Goal: Task Accomplishment & Management: Manage account settings

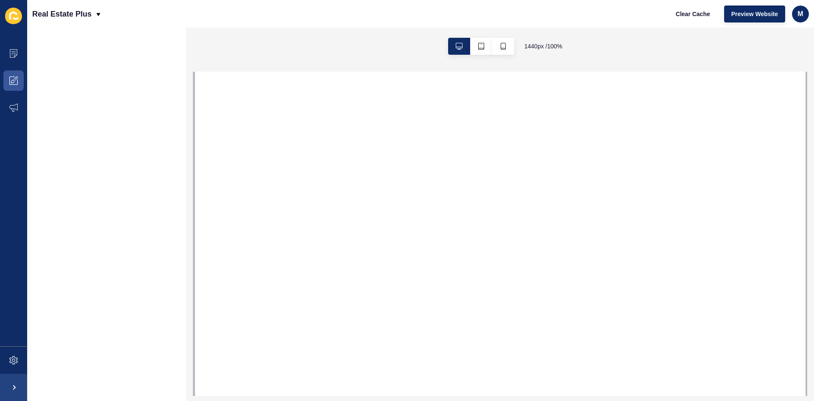
select select
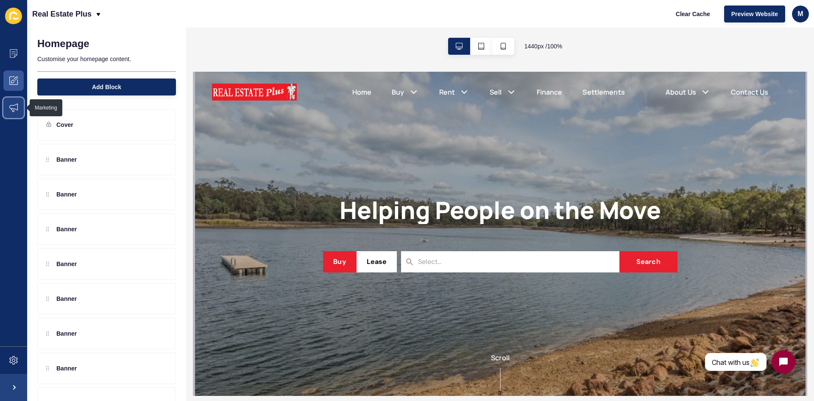
click at [14, 100] on span at bounding box center [13, 107] width 27 height 27
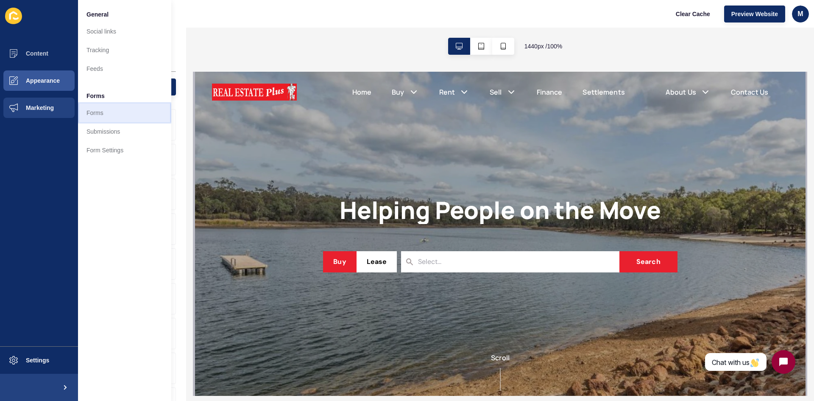
click at [100, 112] on link "Forms" at bounding box center [124, 113] width 93 height 19
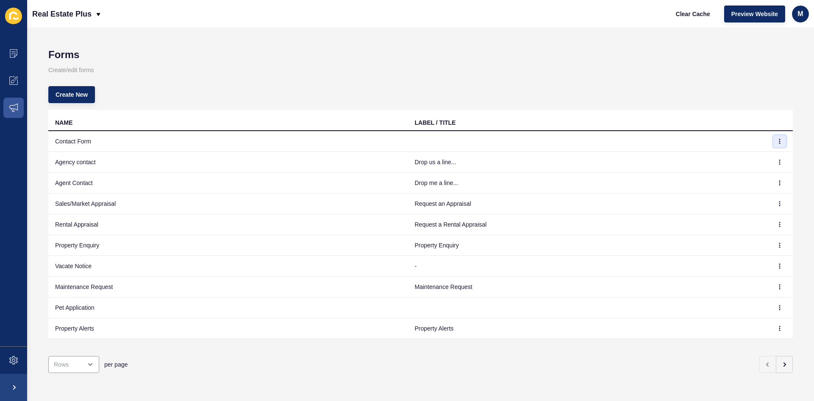
click at [778, 140] on icon "button" at bounding box center [780, 141] width 5 height 5
click at [764, 155] on link "Edit" at bounding box center [750, 158] width 59 height 19
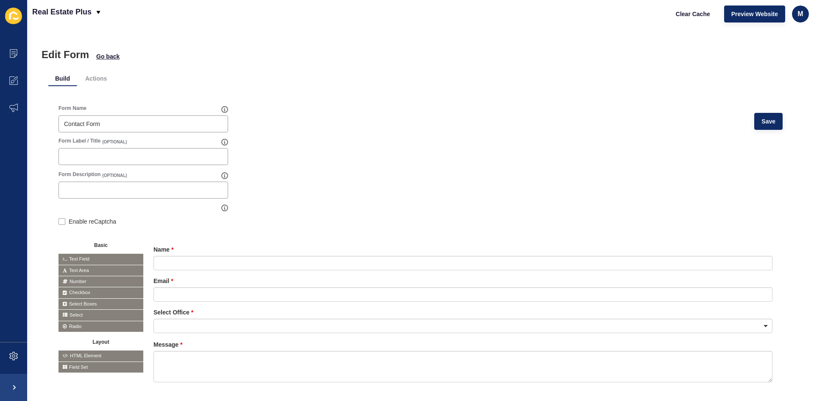
scroll to position [40, 0]
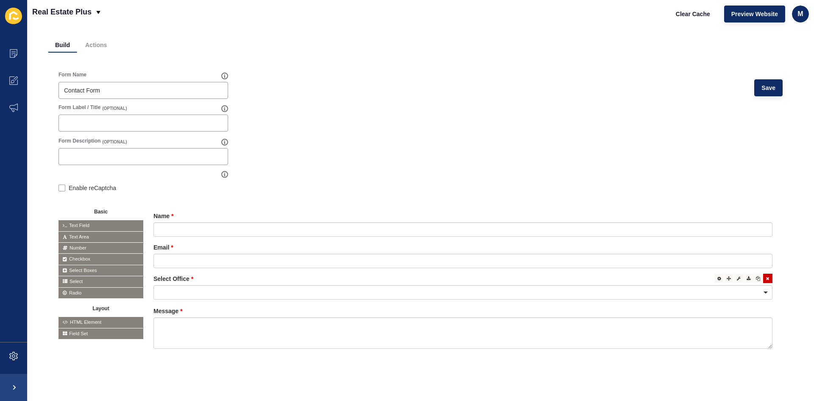
click at [758, 288] on div at bounding box center [463, 292] width 619 height 14
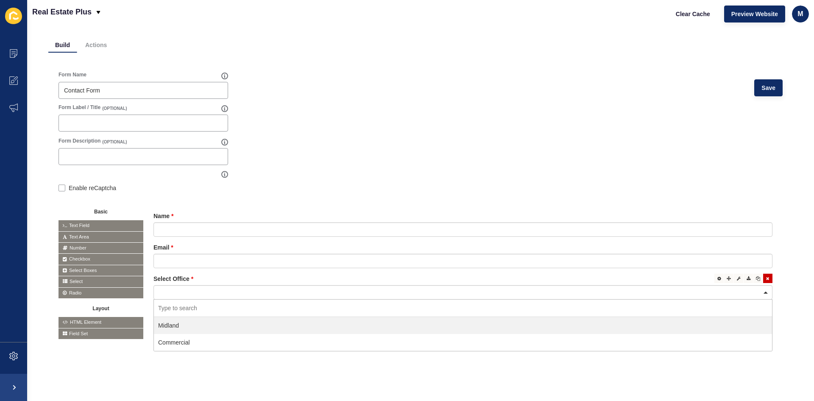
click at [758, 288] on div at bounding box center [463, 292] width 619 height 14
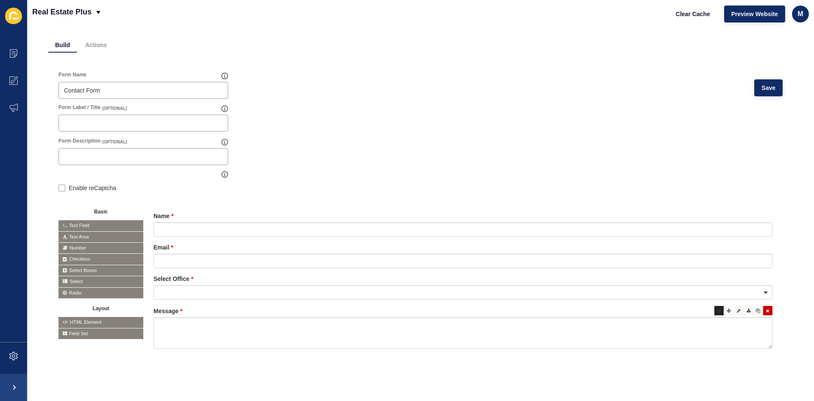
click at [716, 306] on div at bounding box center [719, 310] width 9 height 9
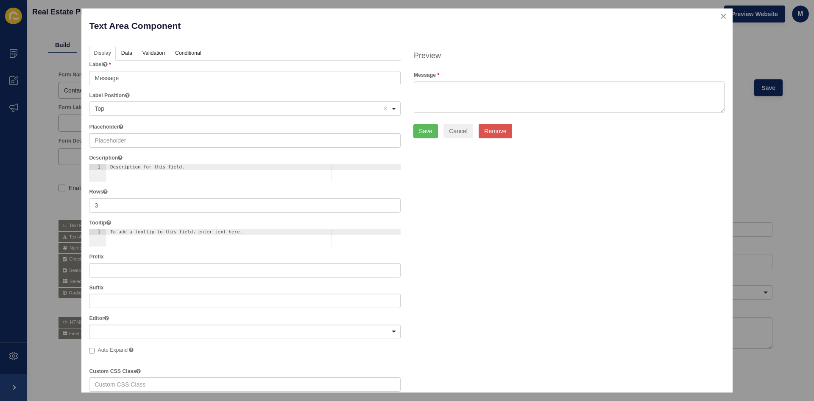
scroll to position [0, 0]
click at [138, 56] on link "Validation" at bounding box center [153, 56] width 31 height 16
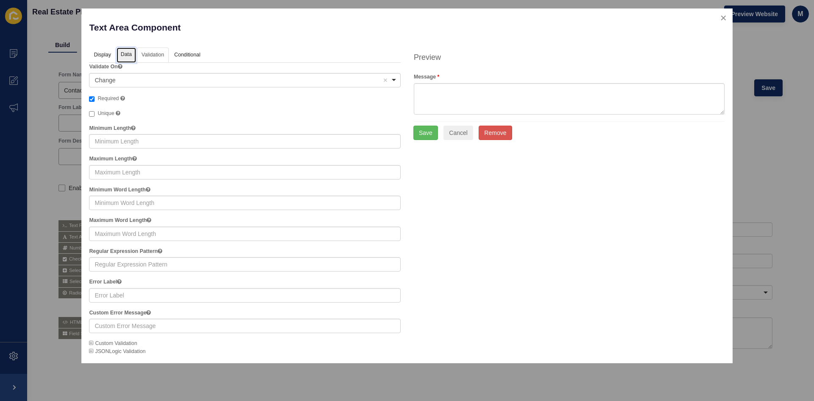
click at [129, 55] on link "Data" at bounding box center [127, 56] width 20 height 16
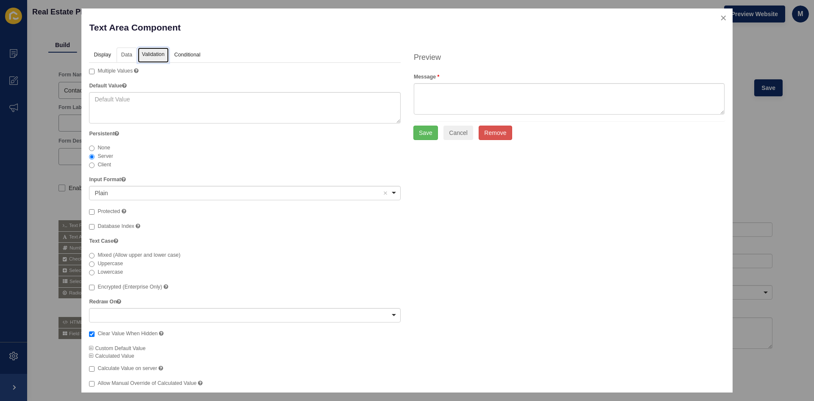
click at [156, 55] on link "Validation" at bounding box center [153, 56] width 31 height 16
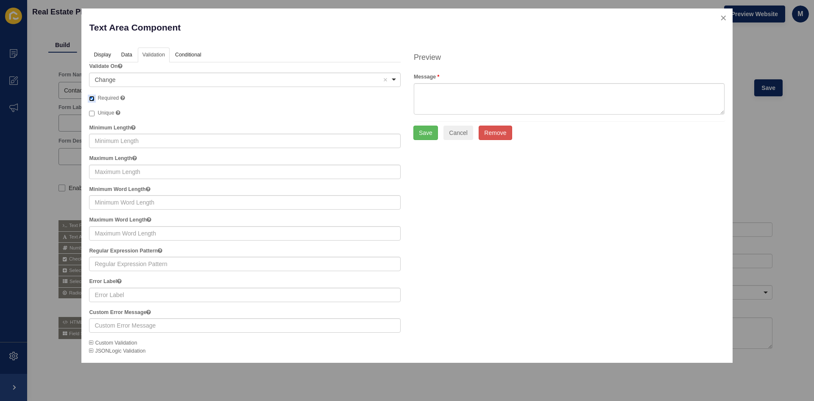
click at [92, 101] on input "Required" at bounding box center [92, 99] width 6 height 6
checkbox input "false"
click at [434, 134] on button "Save" at bounding box center [426, 133] width 25 height 14
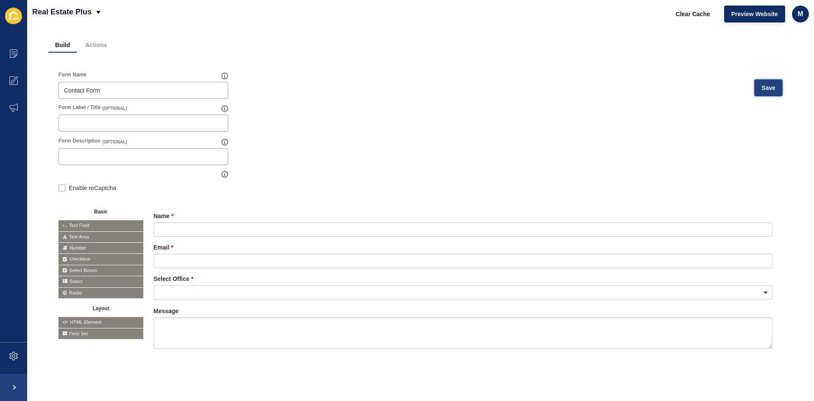
click at [762, 84] on span "Save" at bounding box center [769, 88] width 14 height 8
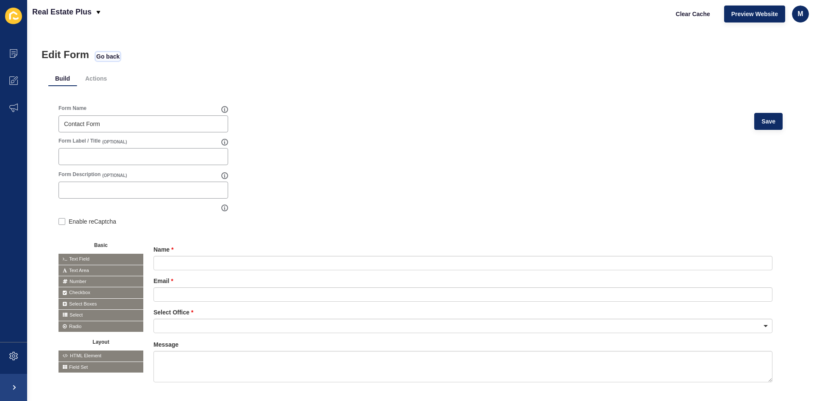
click at [106, 57] on span "Go back" at bounding box center [107, 56] width 23 height 8
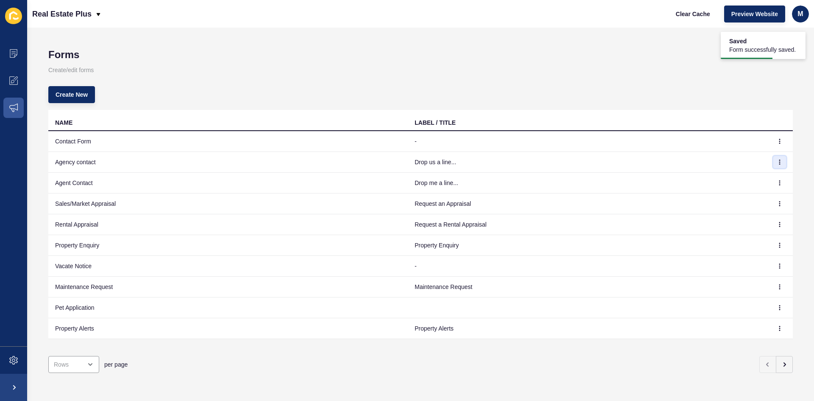
click at [780, 164] on icon "button" at bounding box center [780, 162] width 0 height 4
click at [755, 174] on link "Edit" at bounding box center [750, 179] width 59 height 19
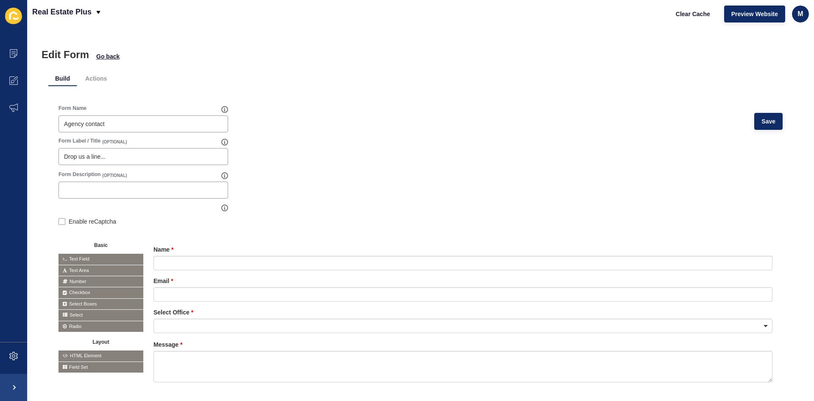
scroll to position [40, 0]
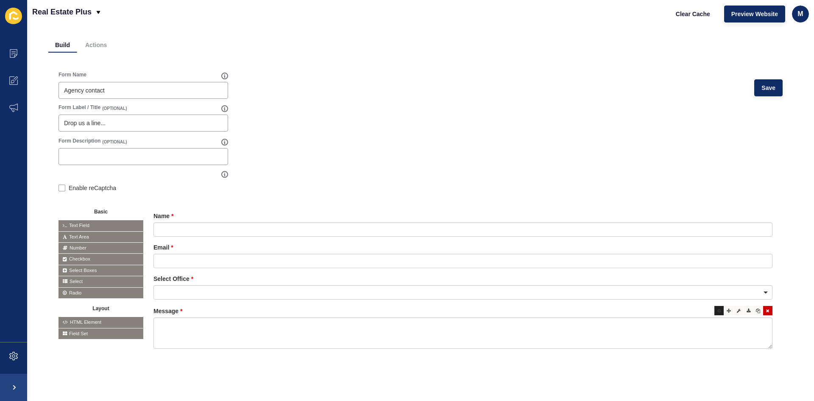
click at [717, 306] on div at bounding box center [719, 310] width 9 height 9
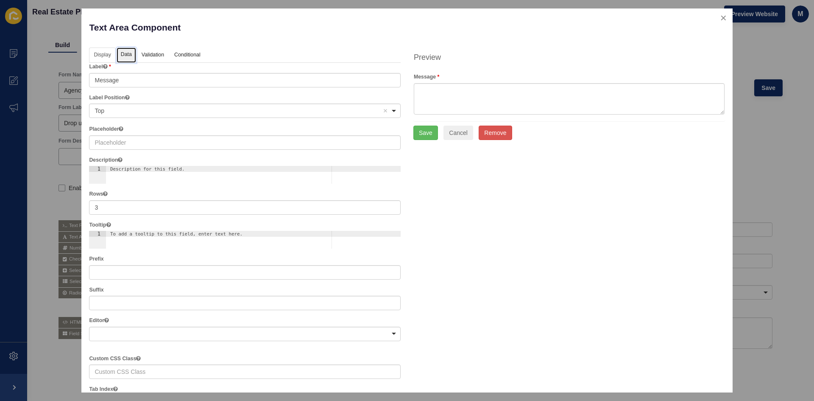
click at [119, 57] on link "Data" at bounding box center [127, 56] width 20 height 16
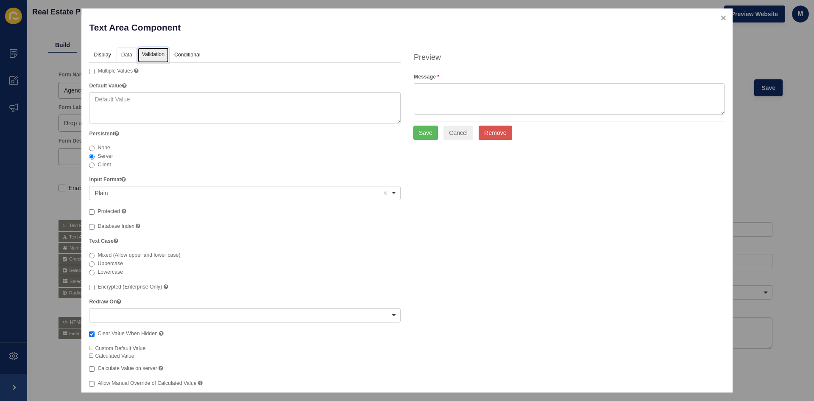
click at [157, 58] on link "Validation" at bounding box center [153, 56] width 31 height 16
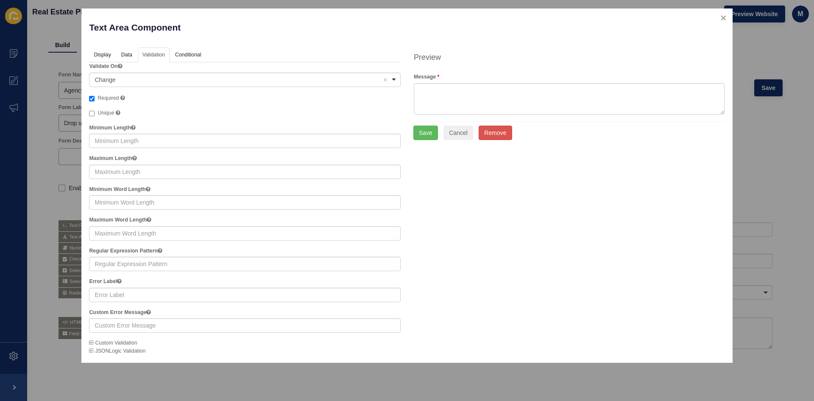
click at [97, 98] on label "Required" at bounding box center [107, 98] width 36 height 8
click at [95, 98] on input "Required" at bounding box center [92, 99] width 6 height 6
checkbox input "false"
click at [432, 129] on button "Save" at bounding box center [426, 133] width 25 height 14
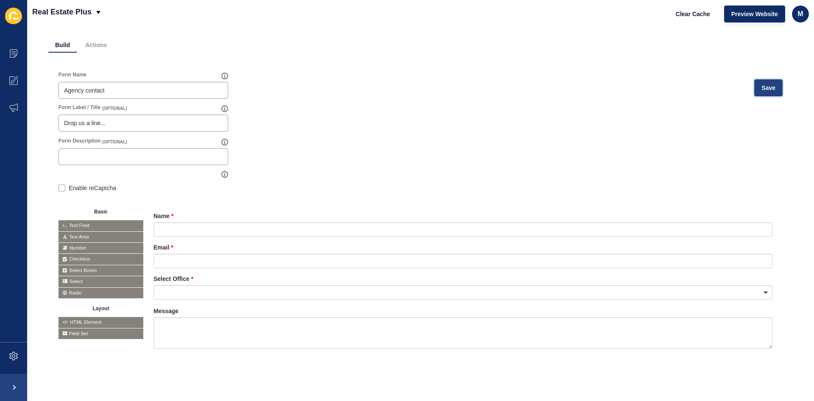
click at [775, 82] on button "Save" at bounding box center [769, 87] width 28 height 17
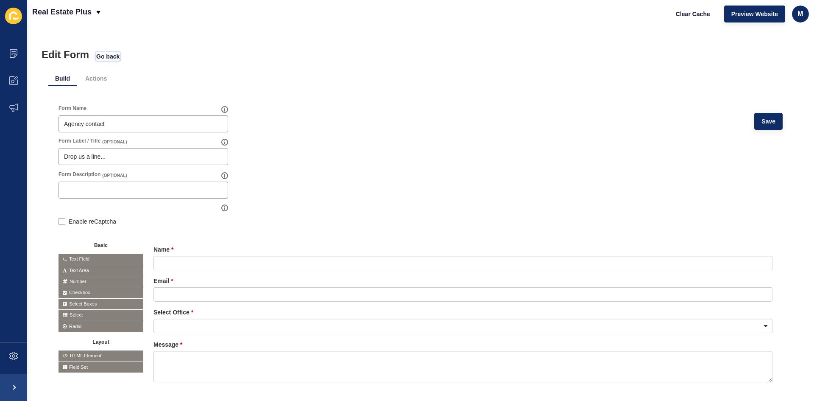
click at [113, 55] on span "Go back" at bounding box center [107, 56] width 23 height 8
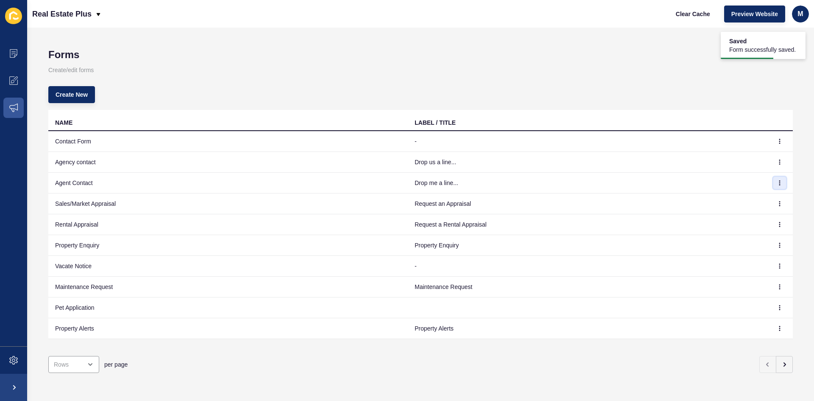
click at [778, 182] on icon "button" at bounding box center [780, 182] width 5 height 5
click at [765, 193] on link "Edit" at bounding box center [750, 199] width 59 height 19
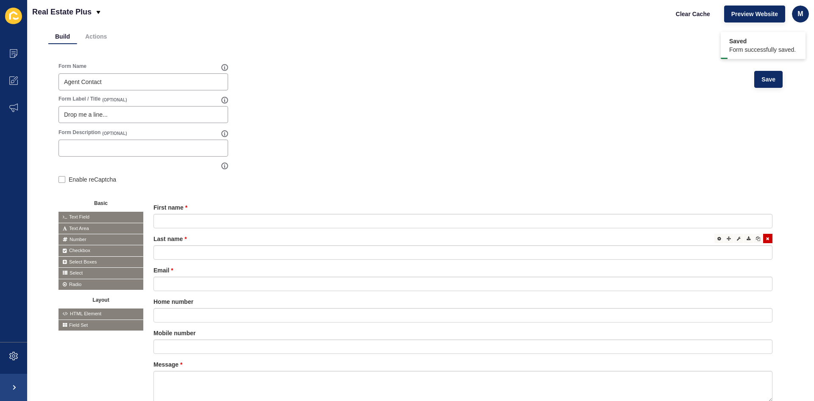
scroll to position [102, 0]
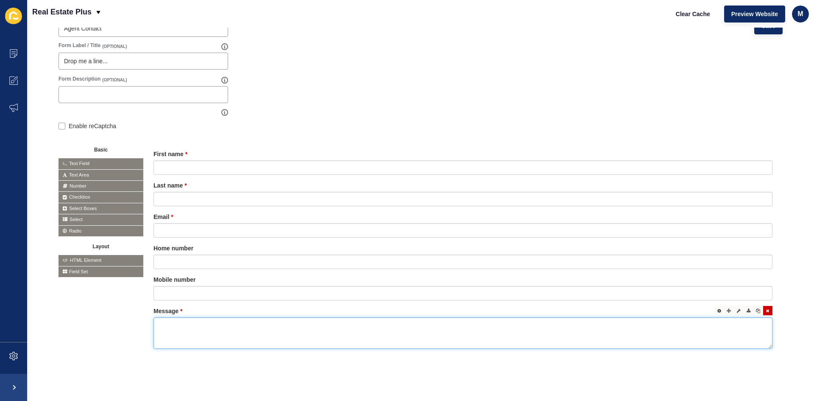
click at [182, 317] on textarea at bounding box center [463, 332] width 619 height 31
click at [715, 307] on div at bounding box center [719, 310] width 9 height 9
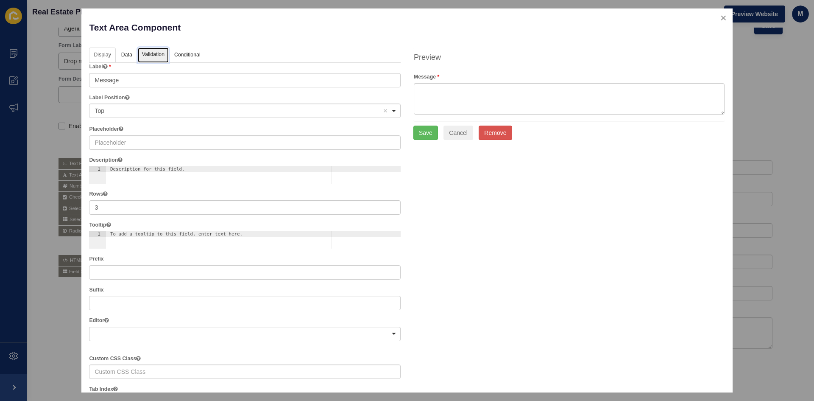
click at [154, 53] on link "Validation" at bounding box center [153, 56] width 31 height 16
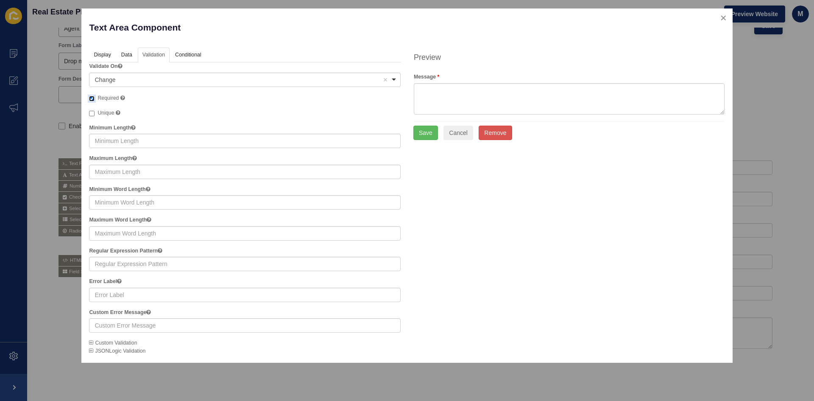
click at [92, 100] on input "Required" at bounding box center [92, 99] width 6 height 6
checkbox input "false"
click at [425, 136] on button "Save" at bounding box center [426, 133] width 25 height 14
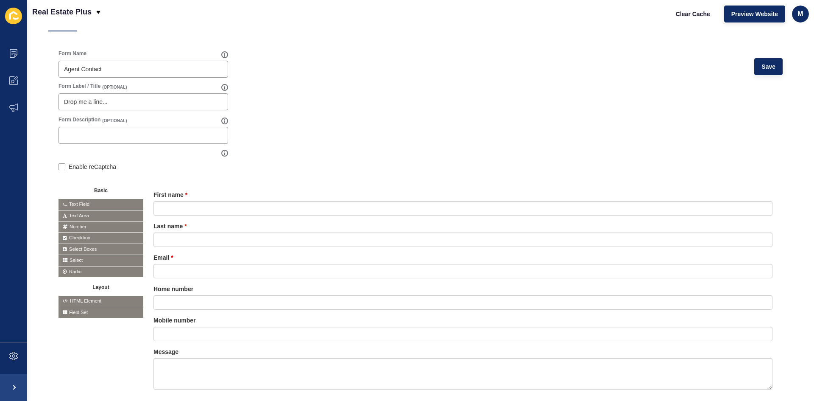
scroll to position [0, 0]
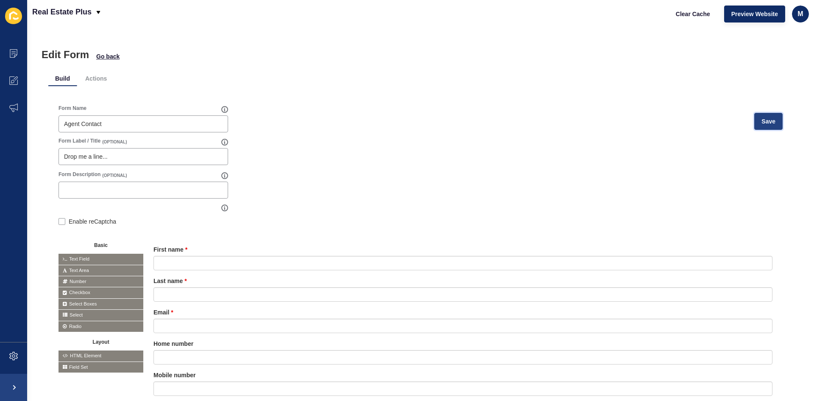
click at [761, 127] on button "Save" at bounding box center [769, 121] width 28 height 17
click at [108, 58] on span "Go back" at bounding box center [107, 56] width 23 height 8
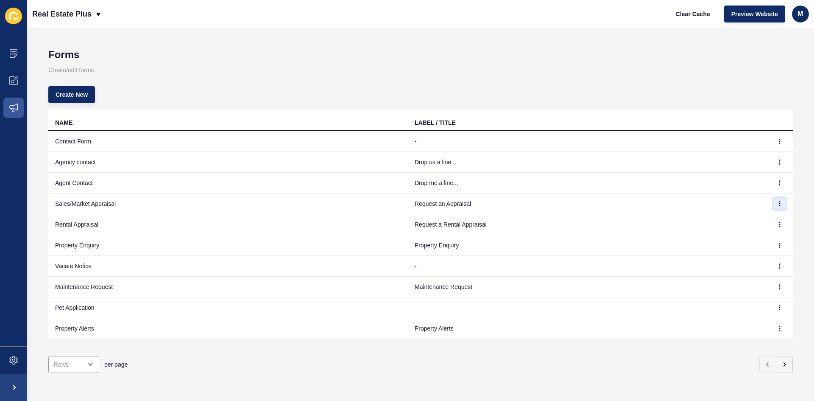
click at [778, 204] on icon "button" at bounding box center [780, 203] width 5 height 5
click at [741, 215] on link "Edit" at bounding box center [750, 220] width 59 height 19
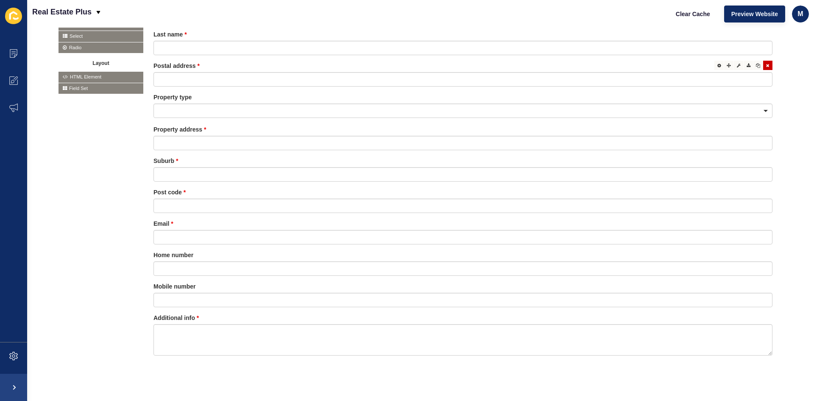
scroll to position [292, 0]
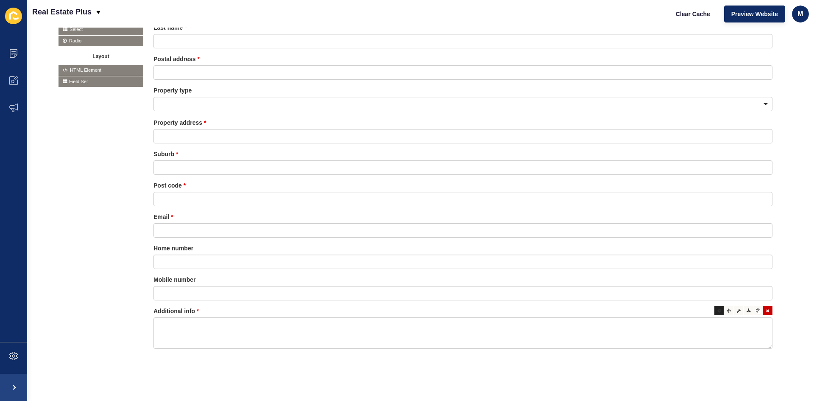
click at [715, 307] on div at bounding box center [719, 310] width 9 height 9
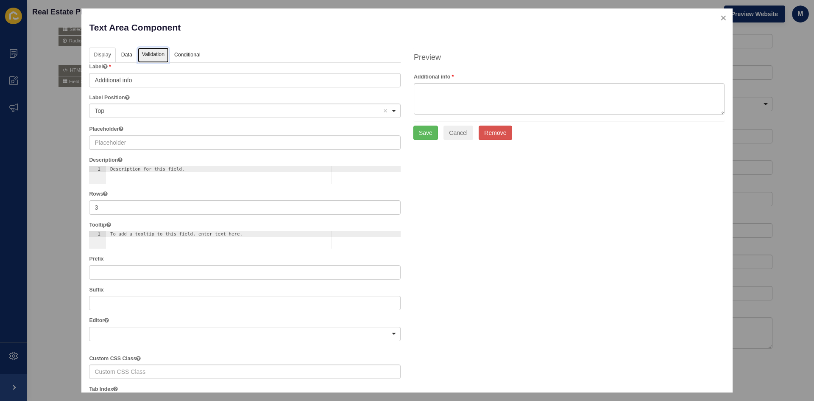
click at [154, 57] on link "Validation" at bounding box center [153, 56] width 31 height 16
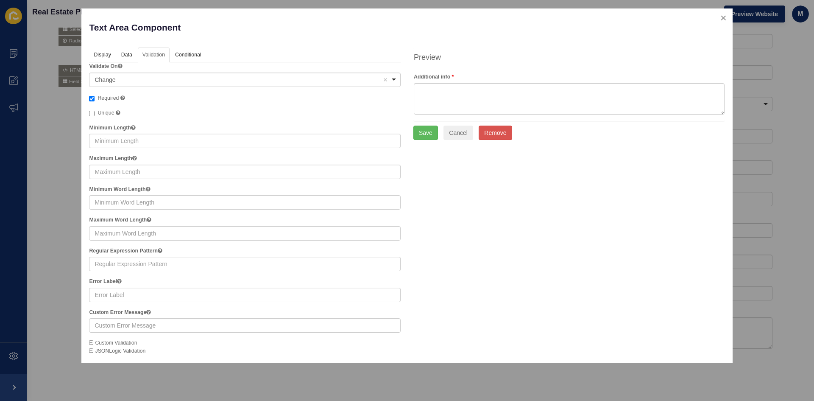
click at [105, 97] on span "Required" at bounding box center [108, 98] width 21 height 6
click at [95, 97] on input "Required" at bounding box center [92, 99] width 6 height 6
checkbox input "false"
click at [432, 132] on button "Save" at bounding box center [426, 133] width 25 height 14
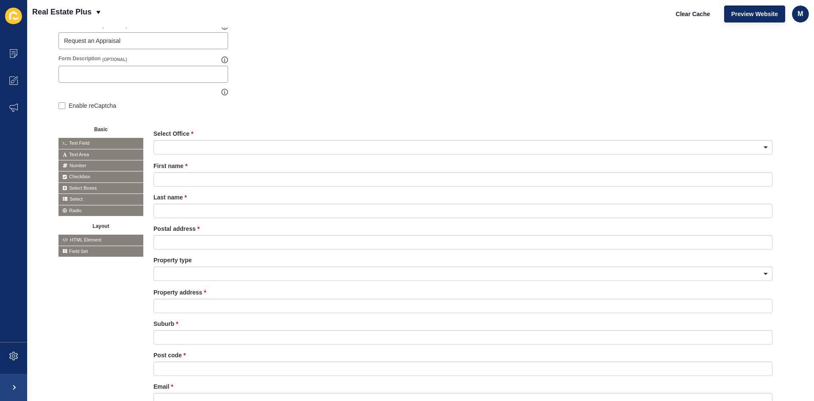
scroll to position [127, 0]
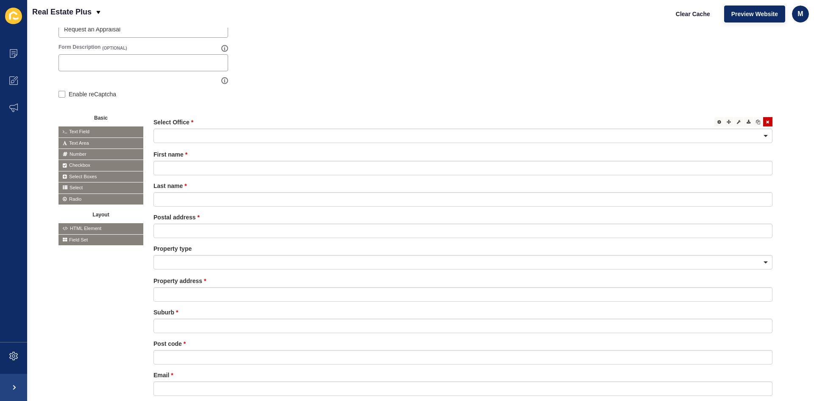
click at [732, 135] on div at bounding box center [463, 136] width 619 height 14
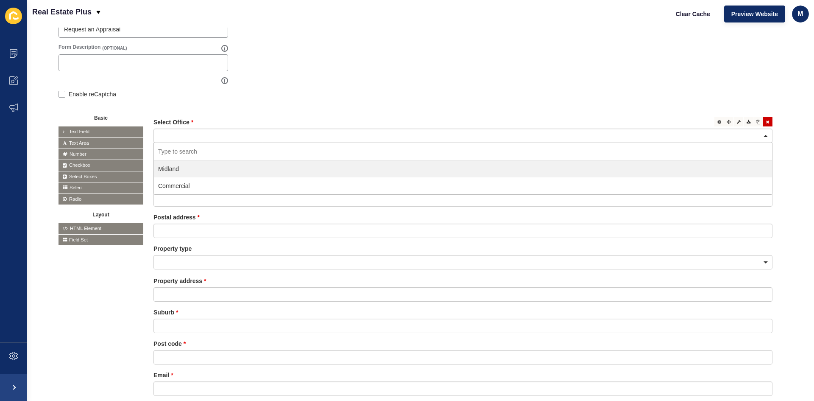
click at [732, 135] on div at bounding box center [463, 136] width 619 height 14
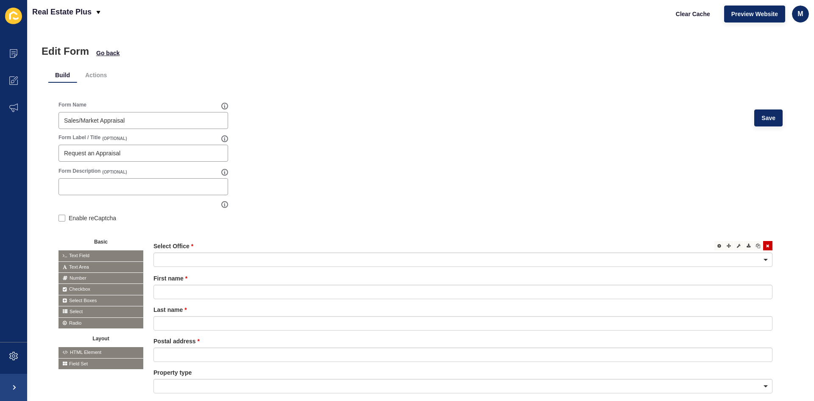
scroll to position [0, 0]
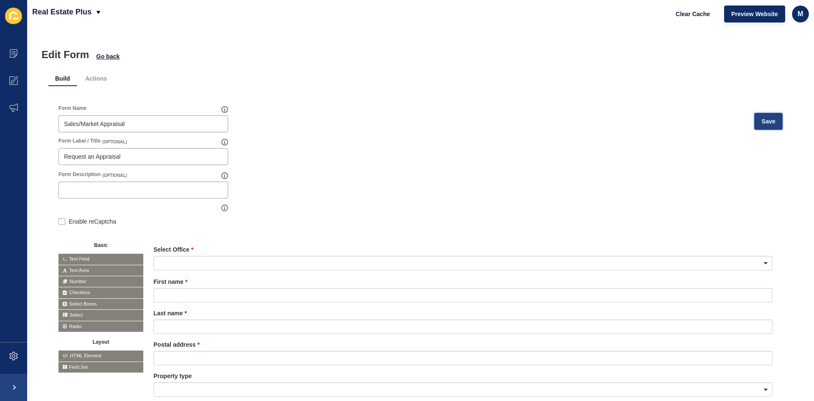
click at [770, 120] on button "Save" at bounding box center [769, 121] width 28 height 17
click at [112, 55] on span "Go back" at bounding box center [107, 56] width 23 height 8
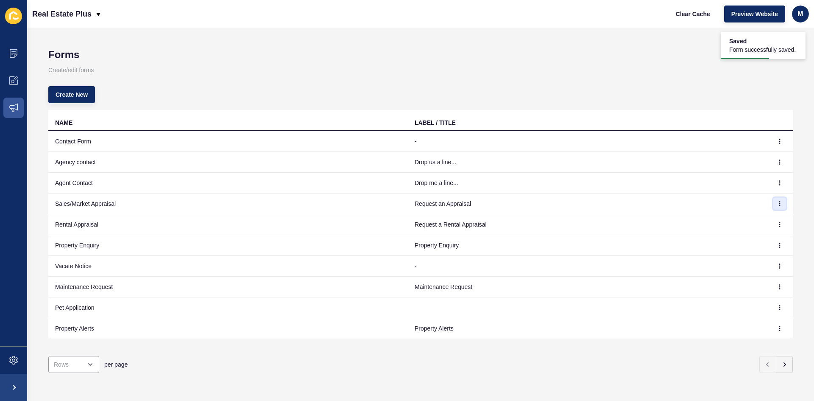
click at [774, 207] on button "button" at bounding box center [780, 204] width 13 height 12
click at [728, 219] on link "Edit" at bounding box center [750, 220] width 59 height 19
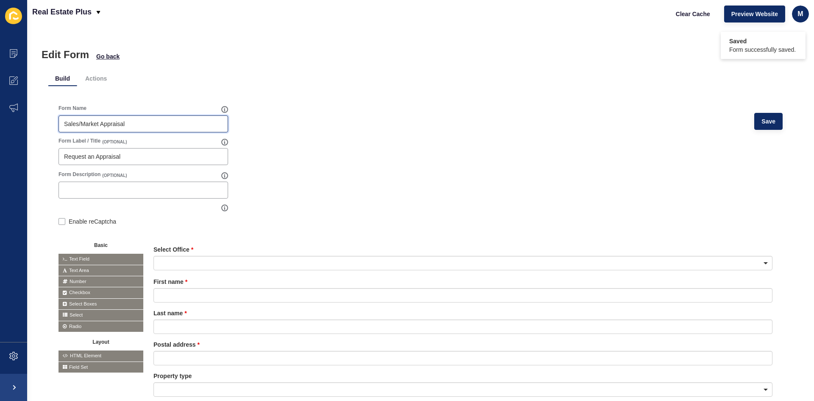
click at [81, 124] on input "Sales/Market Appraisal" at bounding box center [143, 124] width 159 height 8
type input "Sales Market Appraisal"
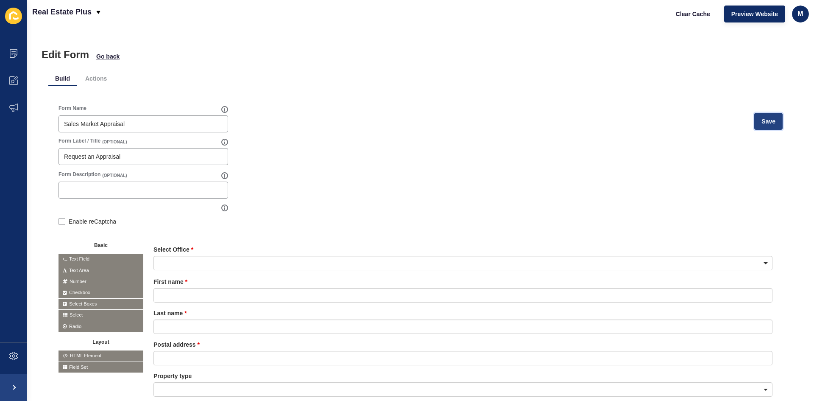
click at [762, 122] on span "Save" at bounding box center [769, 121] width 14 height 8
click at [117, 54] on span "Go back" at bounding box center [107, 56] width 23 height 8
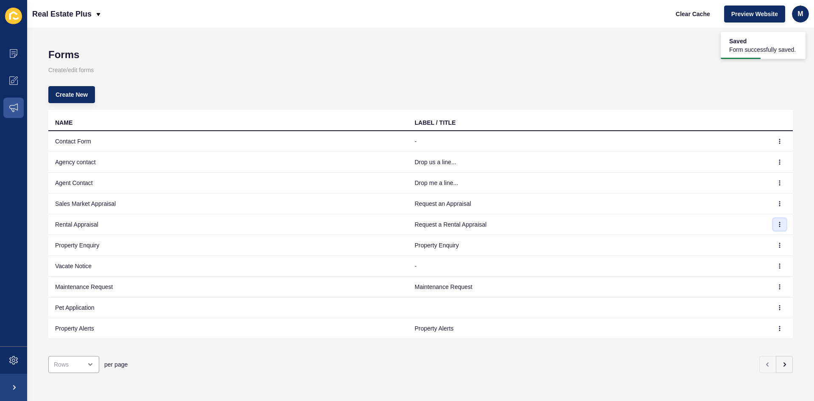
click at [780, 224] on icon "button" at bounding box center [780, 224] width 0 height 4
click at [744, 232] on link "Edit" at bounding box center [750, 241] width 59 height 19
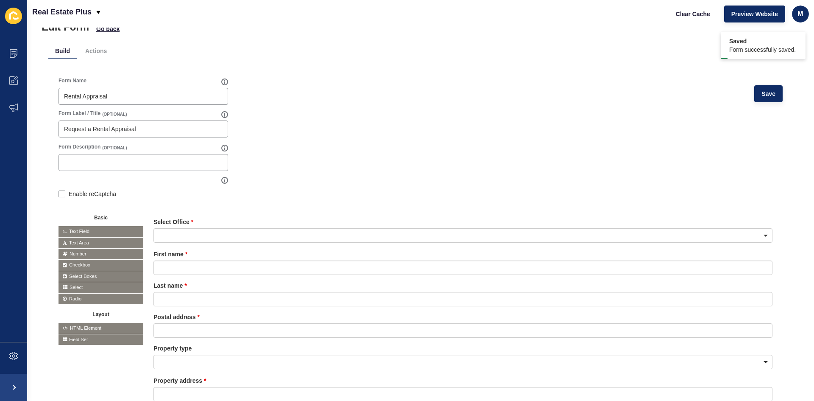
scroll to position [42, 0]
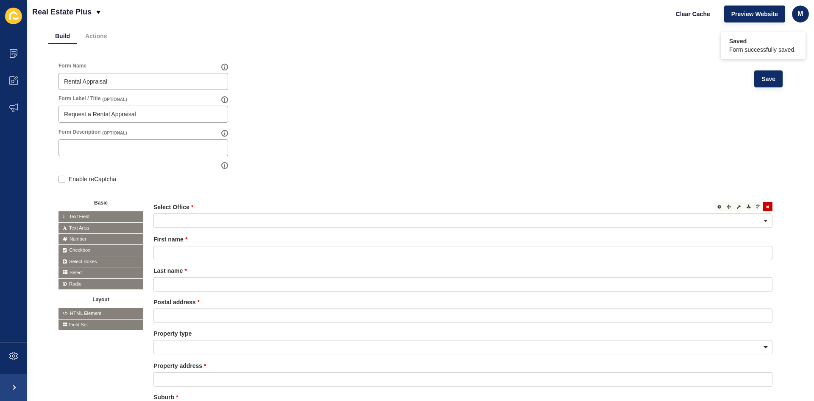
click at [227, 215] on div at bounding box center [463, 220] width 619 height 14
click at [230, 222] on div at bounding box center [463, 220] width 619 height 14
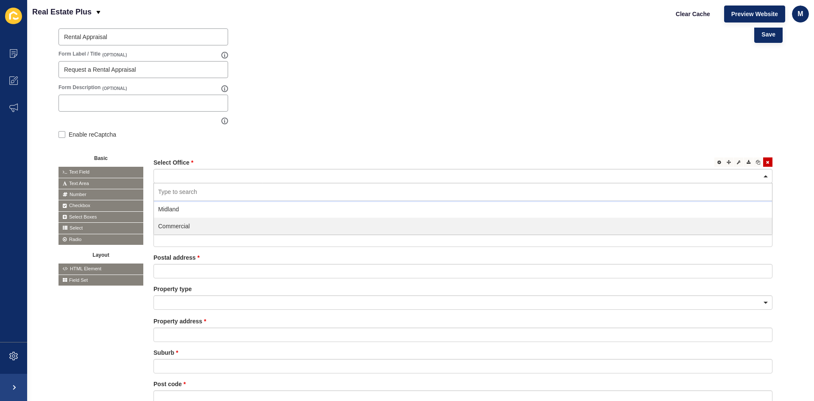
scroll to position [170, 0]
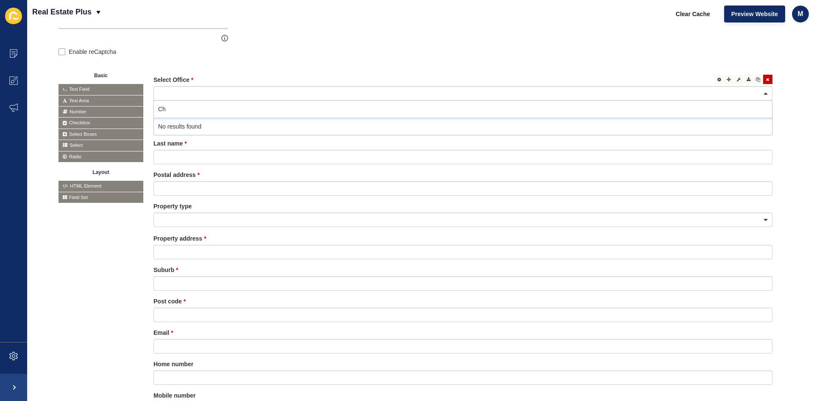
type input "C"
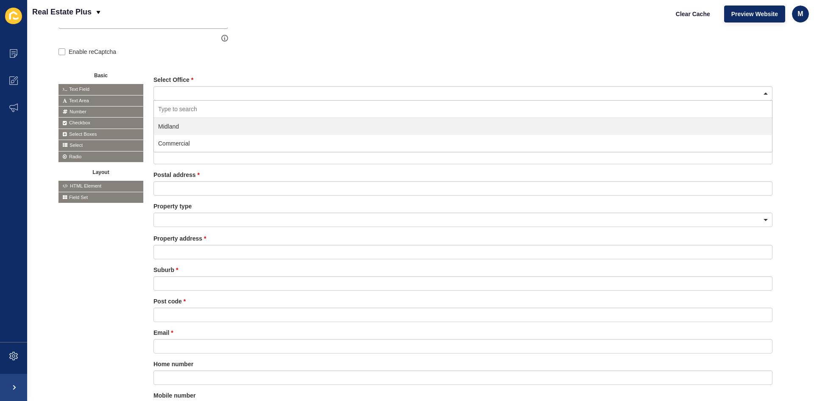
click at [230, 70] on div "Select Office Midland Commercial First name Last name Postal address" at bounding box center [463, 275] width 640 height 420
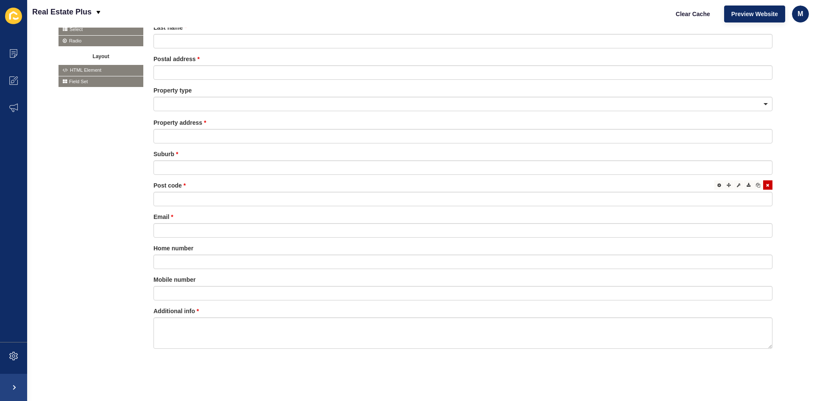
scroll to position [292, 0]
click at [198, 329] on textarea at bounding box center [463, 332] width 619 height 31
click at [715, 307] on div at bounding box center [719, 310] width 9 height 9
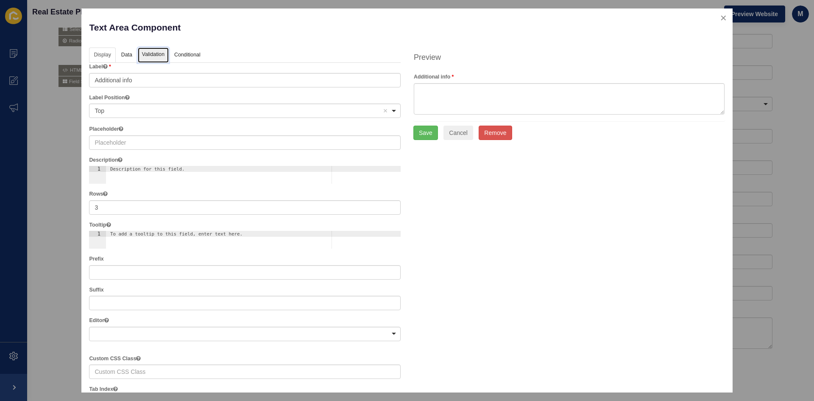
click at [151, 51] on link "Validation" at bounding box center [153, 56] width 31 height 16
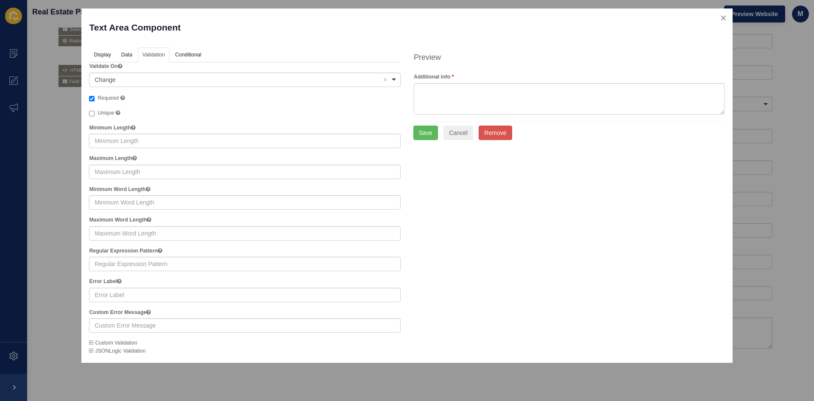
click at [106, 97] on span "Required" at bounding box center [108, 98] width 21 height 6
click at [95, 97] on input "Required" at bounding box center [92, 99] width 6 height 6
checkbox input "false"
click at [435, 129] on button "Save" at bounding box center [426, 133] width 25 height 14
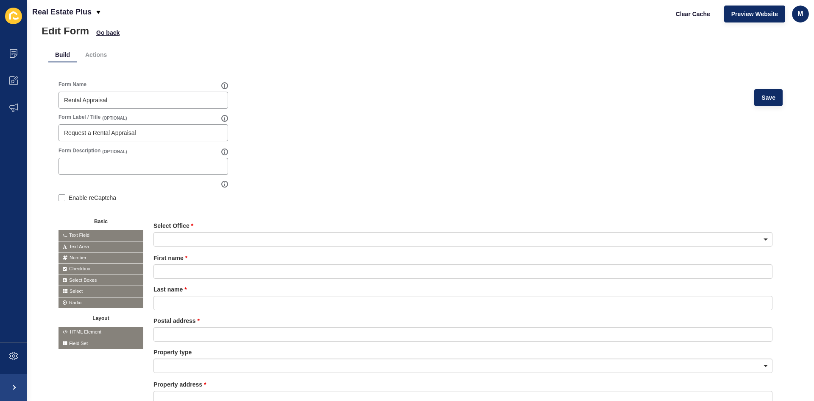
scroll to position [0, 0]
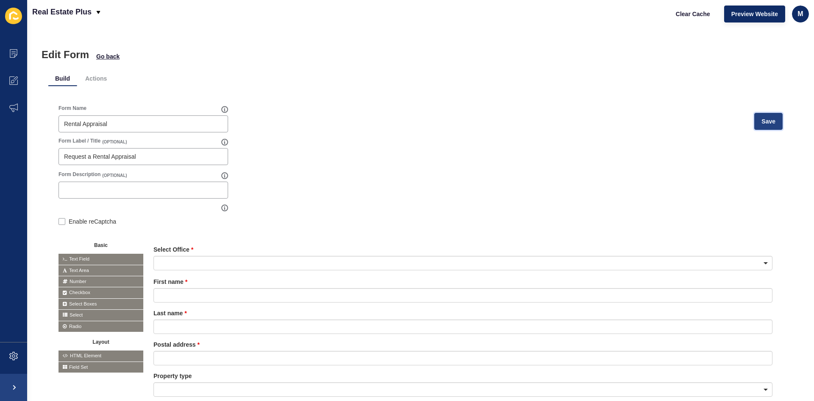
click at [766, 123] on span "Save" at bounding box center [769, 121] width 14 height 8
click at [112, 55] on span "Go back" at bounding box center [107, 56] width 23 height 8
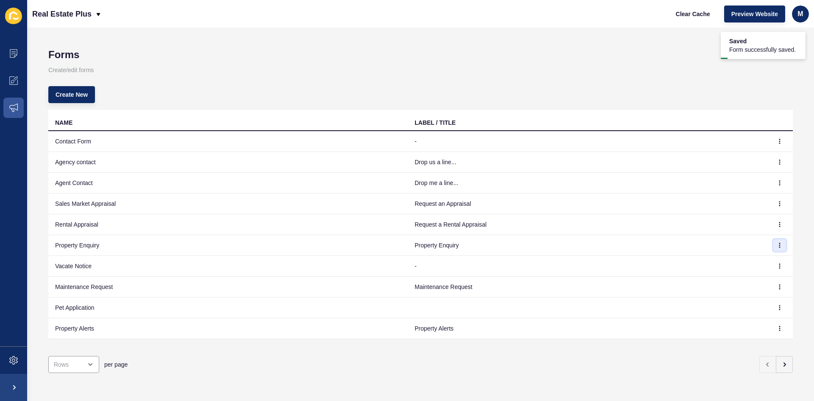
click at [774, 249] on button "button" at bounding box center [780, 245] width 13 height 12
click at [739, 263] on link "Edit" at bounding box center [750, 262] width 59 height 19
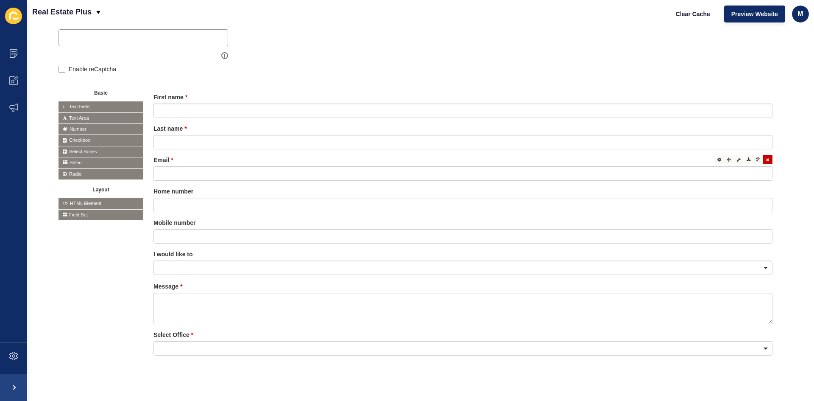
scroll to position [166, 0]
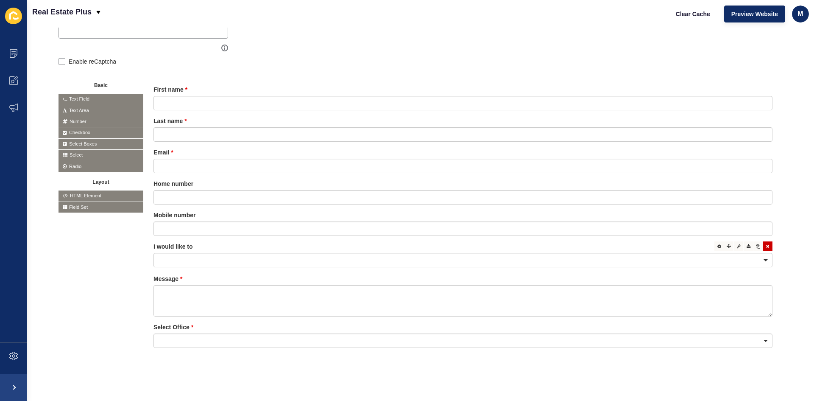
click at [397, 253] on div at bounding box center [463, 260] width 619 height 14
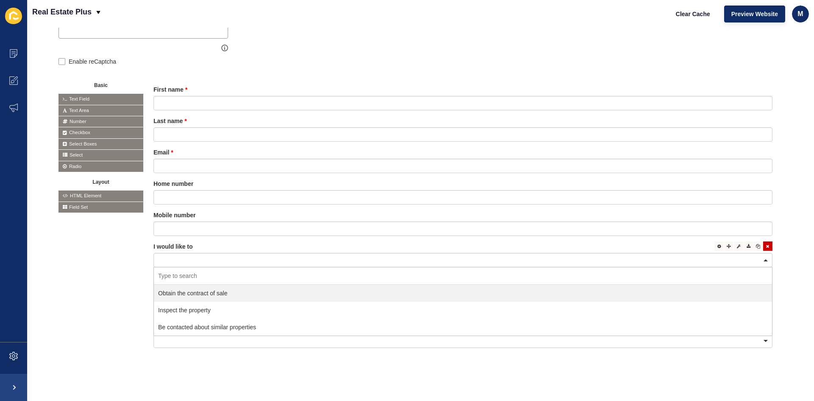
click at [397, 253] on div at bounding box center [463, 260] width 619 height 14
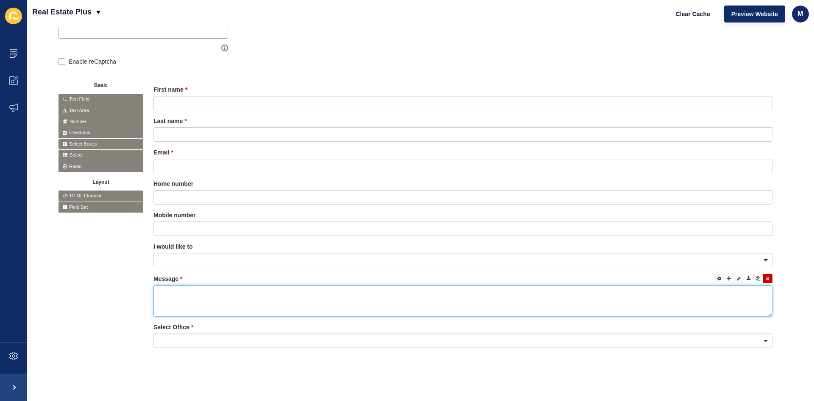
click at [301, 290] on textarea at bounding box center [463, 300] width 619 height 31
click at [718, 276] on icon at bounding box center [720, 278] width 4 height 4
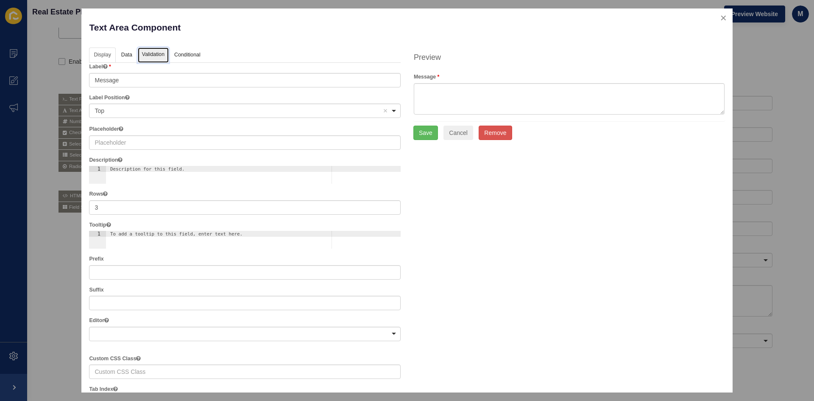
click at [147, 55] on link "Validation" at bounding box center [153, 56] width 31 height 16
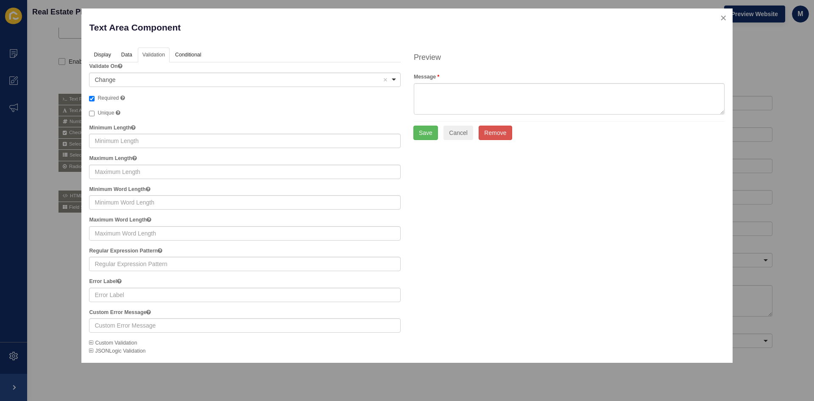
click at [93, 94] on label "Required A required field must be filled in before the form can be submitted." at bounding box center [107, 98] width 36 height 8
click at [93, 96] on input "Required A required field must be filled in before the form can be submitted." at bounding box center [92, 99] width 6 height 6
checkbox input "false"
click at [433, 131] on button "Save" at bounding box center [426, 133] width 25 height 14
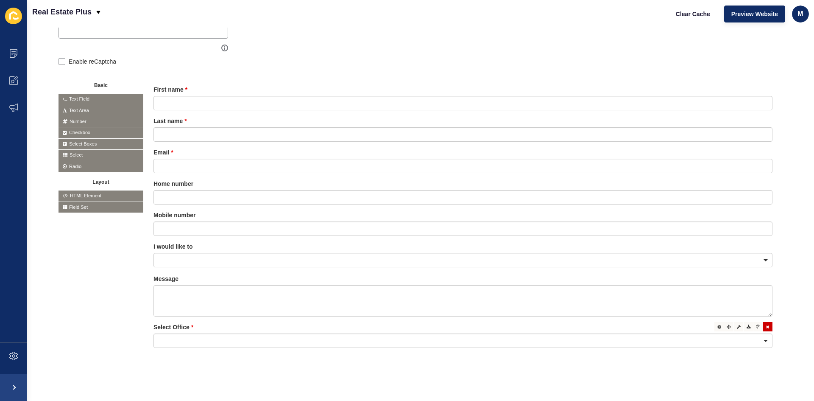
click at [324, 336] on div at bounding box center [463, 340] width 619 height 14
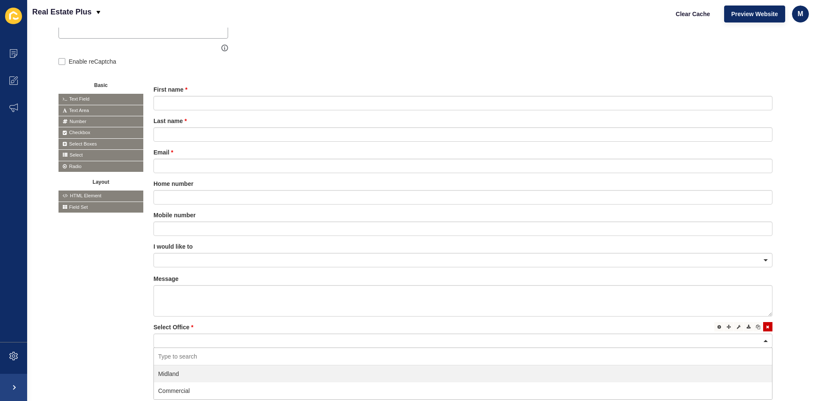
click at [325, 333] on div at bounding box center [463, 340] width 619 height 14
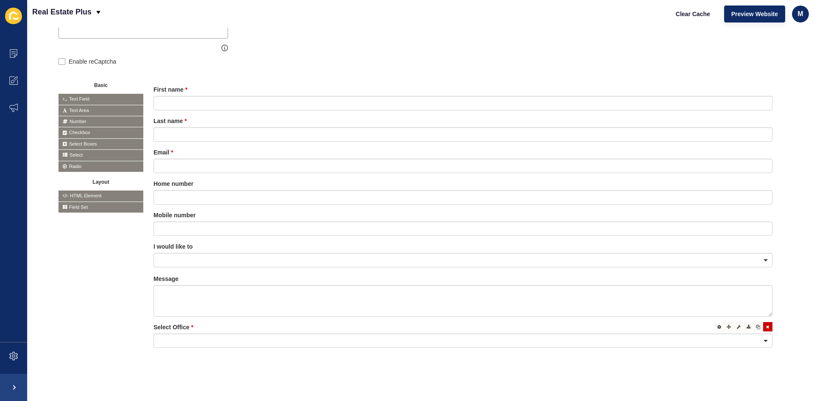
click at [759, 337] on div at bounding box center [463, 340] width 619 height 14
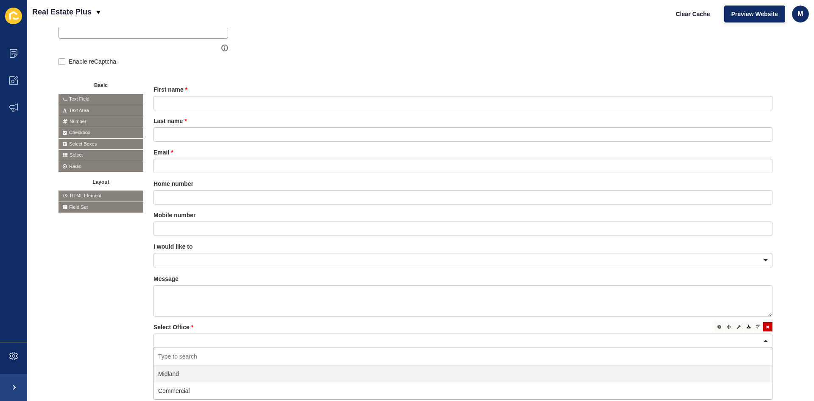
click at [759, 337] on div at bounding box center [463, 340] width 619 height 14
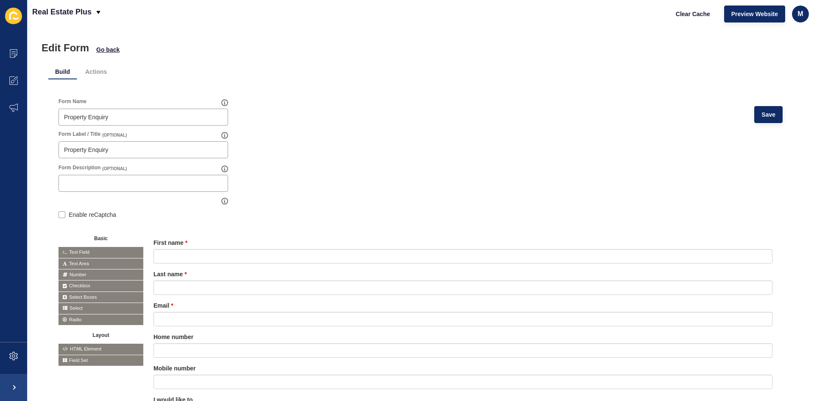
scroll to position [0, 0]
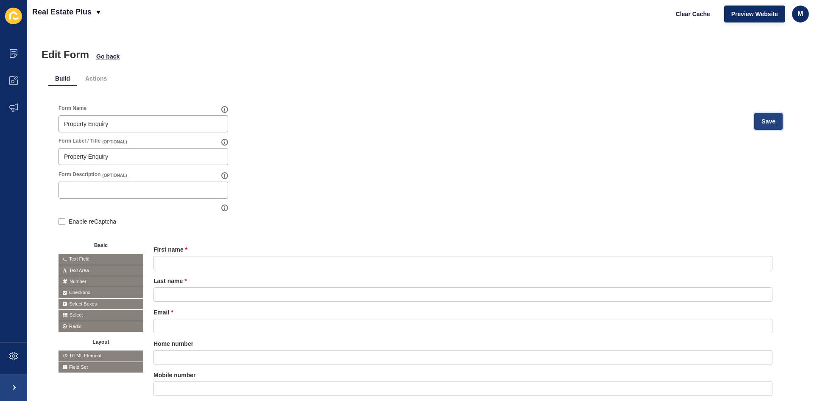
click at [755, 119] on button "Save" at bounding box center [769, 121] width 28 height 17
click at [99, 57] on span "Go back" at bounding box center [107, 56] width 23 height 8
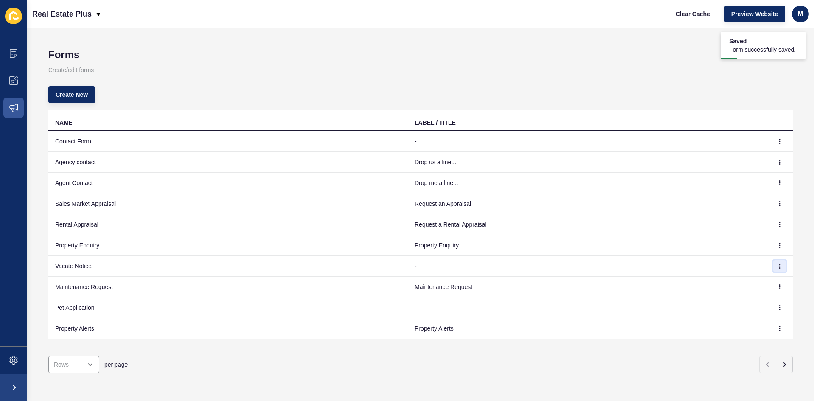
click at [774, 269] on button "button" at bounding box center [780, 266] width 13 height 12
click at [767, 280] on link "Edit" at bounding box center [750, 283] width 59 height 19
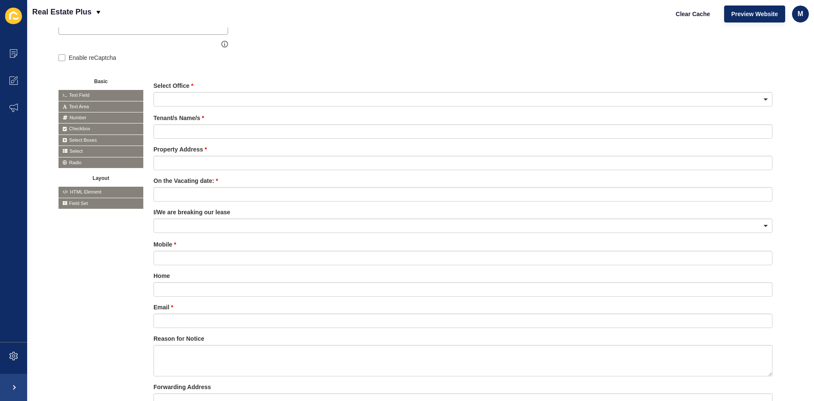
scroll to position [170, 0]
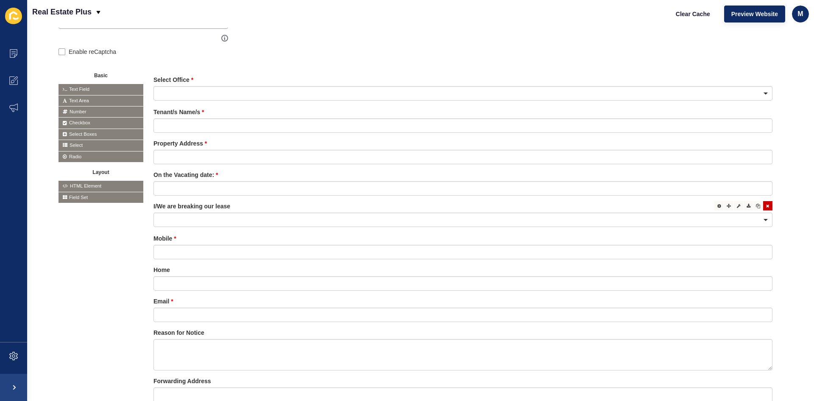
click at [264, 221] on div at bounding box center [463, 220] width 619 height 14
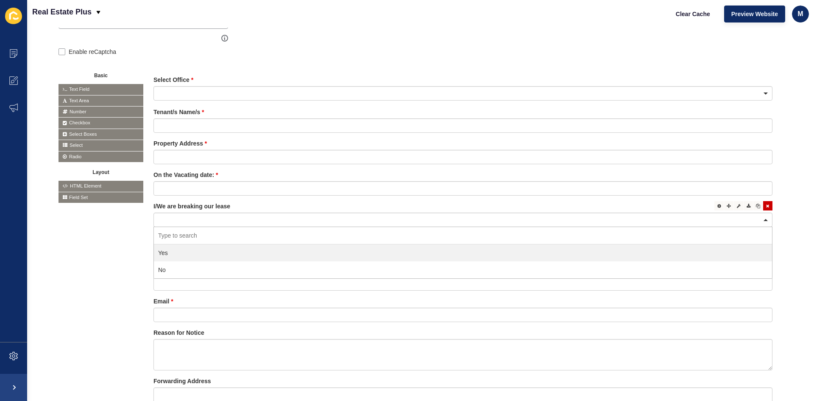
click at [264, 221] on div at bounding box center [463, 220] width 619 height 14
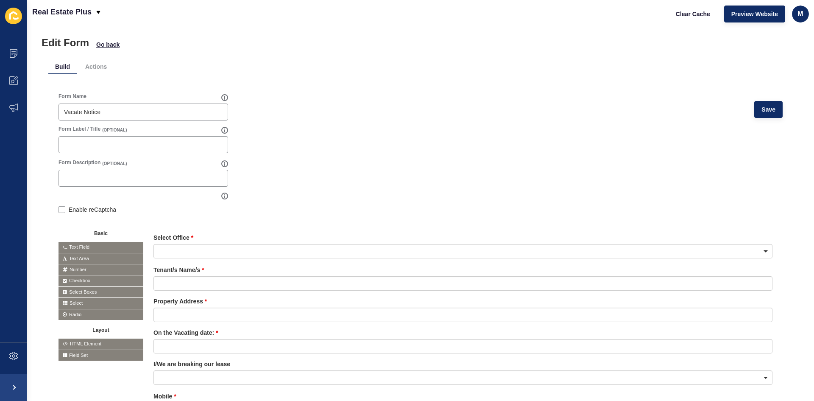
scroll to position [0, 0]
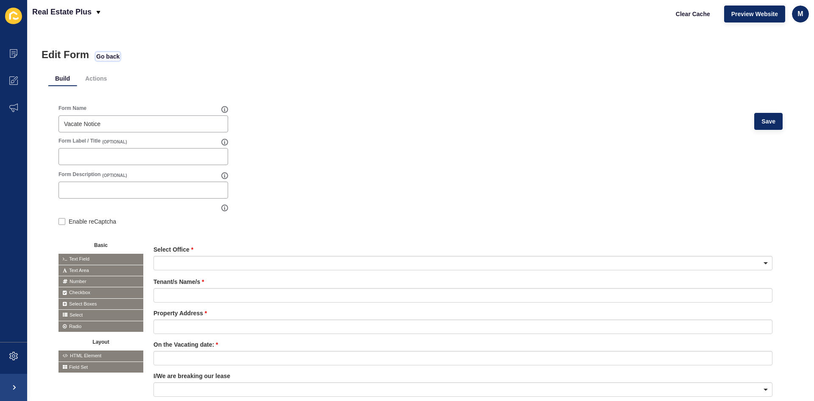
click at [115, 56] on span "Go back" at bounding box center [107, 56] width 23 height 8
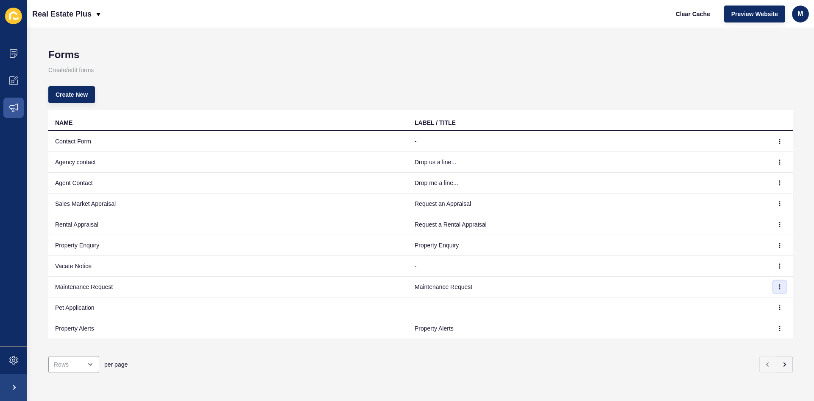
click at [779, 286] on button "button" at bounding box center [780, 287] width 13 height 12
click at [728, 299] on link "Edit" at bounding box center [750, 303] width 59 height 19
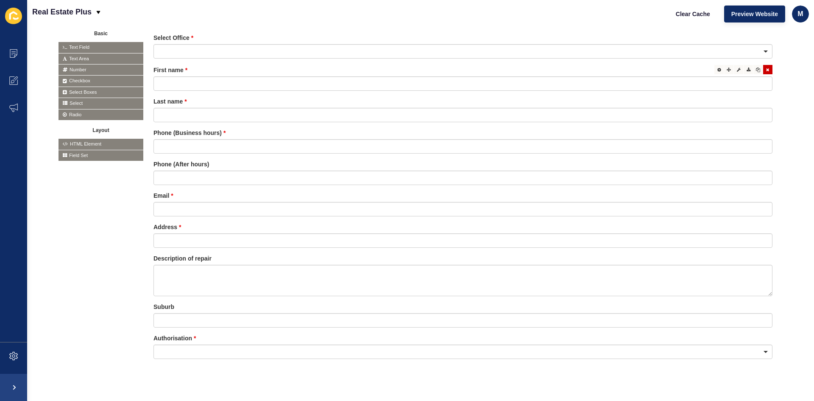
scroll to position [212, 0]
click at [329, 50] on div at bounding box center [463, 51] width 619 height 14
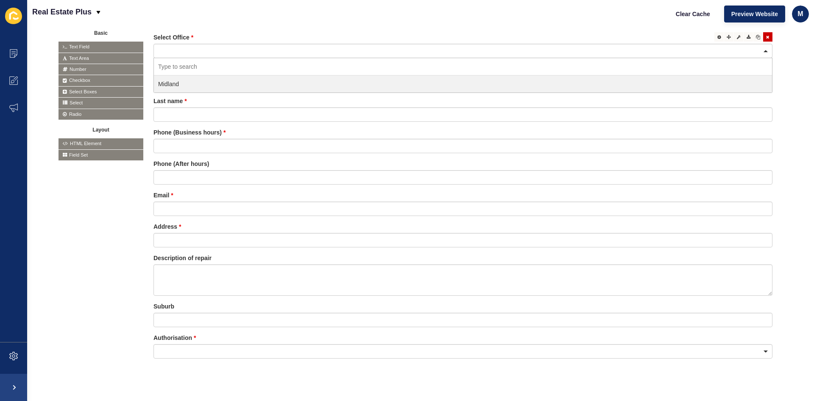
click at [329, 50] on div at bounding box center [463, 51] width 619 height 14
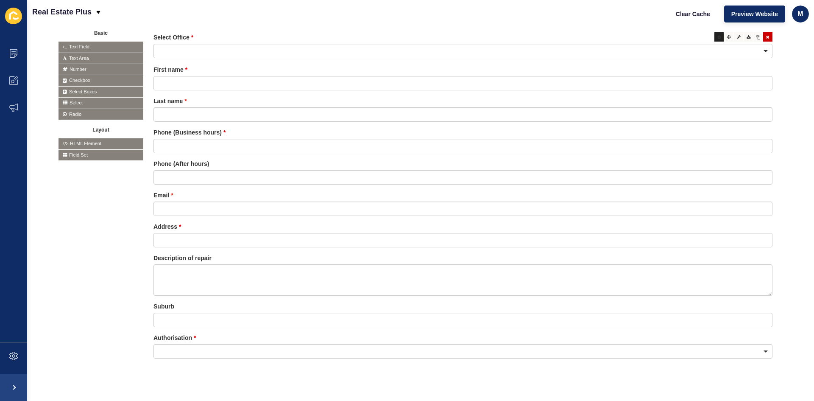
click at [716, 39] on div at bounding box center [719, 36] width 9 height 9
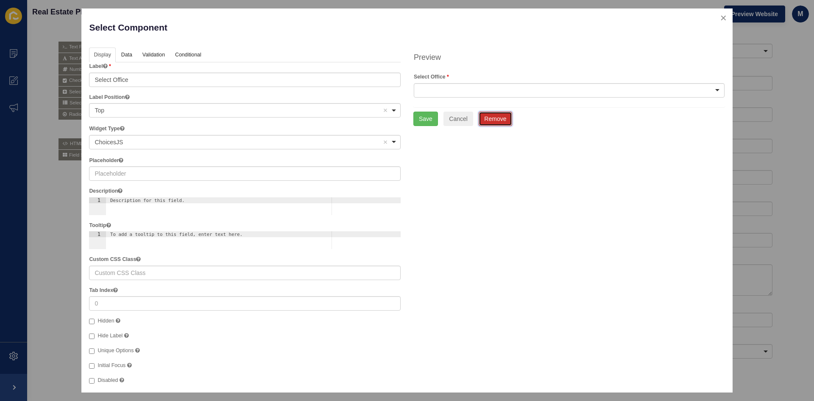
click at [494, 120] on button "Remove" at bounding box center [495, 119] width 33 height 14
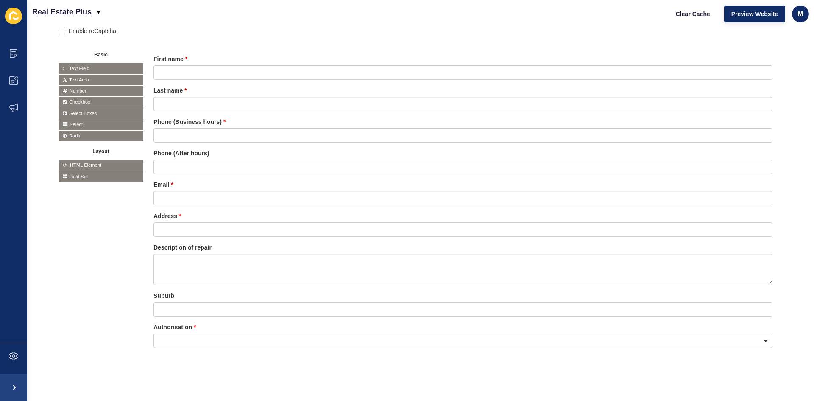
scroll to position [197, 0]
click at [758, 339] on div at bounding box center [463, 340] width 619 height 14
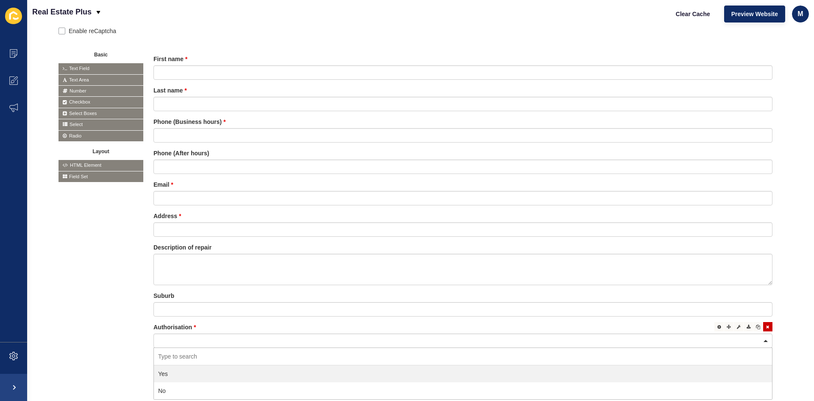
click at [758, 339] on div at bounding box center [463, 340] width 619 height 14
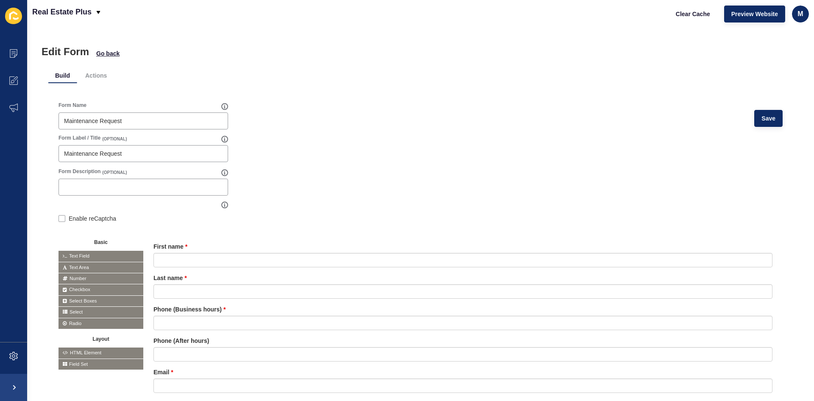
scroll to position [0, 0]
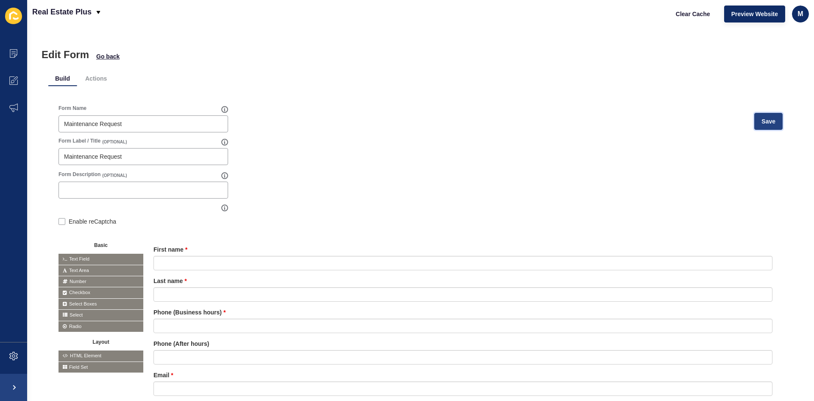
click at [762, 123] on span "Save" at bounding box center [769, 121] width 14 height 8
click at [108, 52] on span "Go back" at bounding box center [107, 56] width 23 height 8
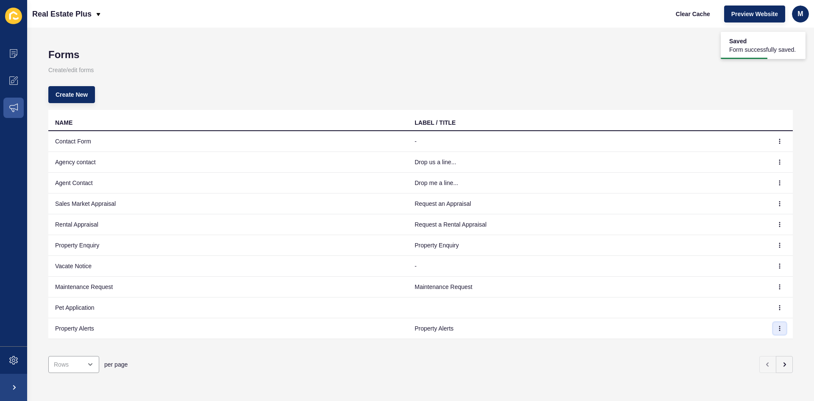
click at [778, 327] on icon "button" at bounding box center [780, 328] width 5 height 5
click at [763, 344] on link "Edit" at bounding box center [750, 345] width 59 height 19
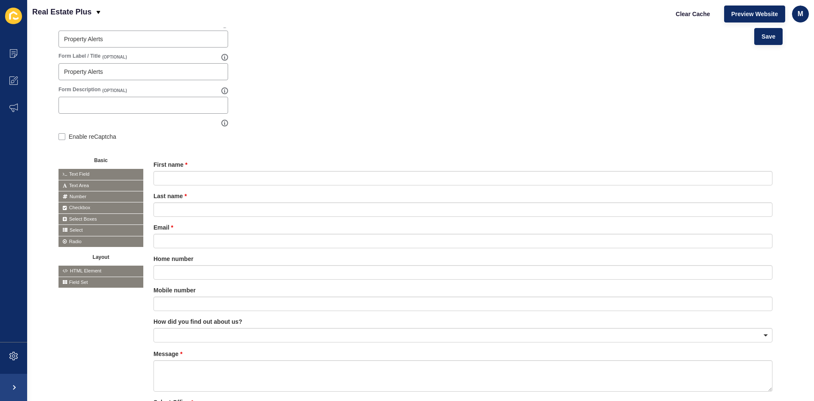
scroll to position [166, 0]
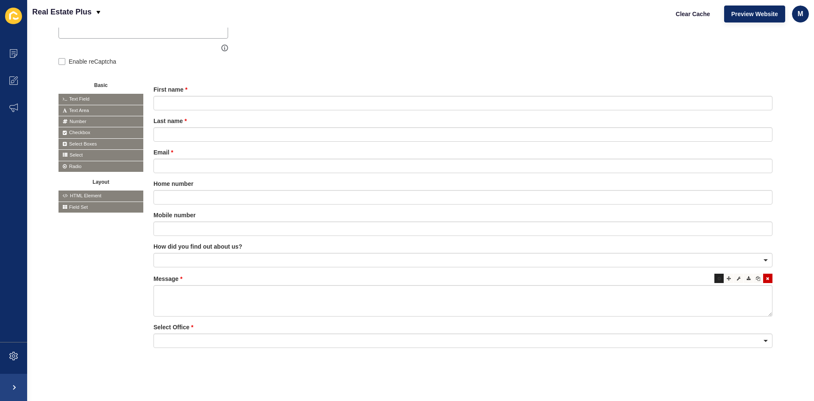
click at [715, 274] on div at bounding box center [719, 278] width 9 height 9
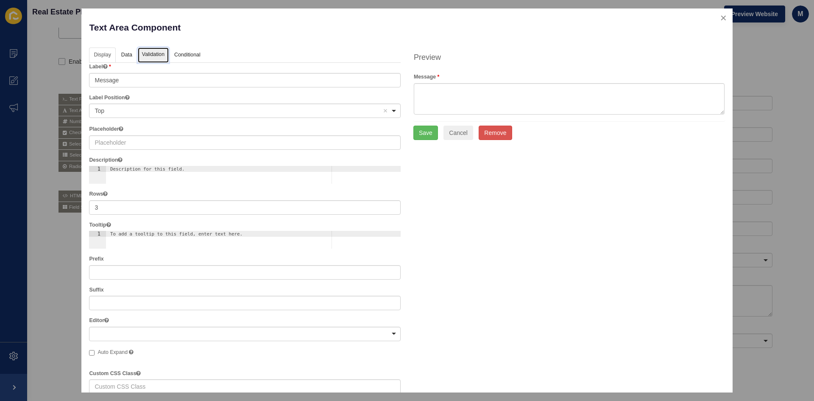
click at [146, 54] on link "Validation" at bounding box center [153, 56] width 31 height 16
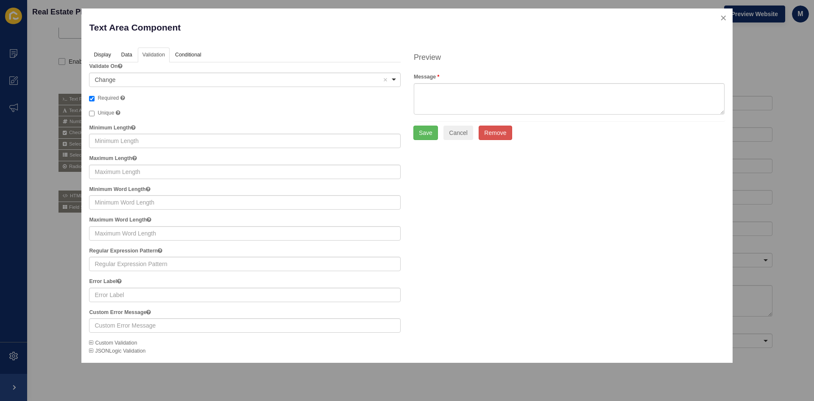
click at [95, 98] on label "Required" at bounding box center [107, 98] width 36 height 8
click at [95, 98] on input "Required" at bounding box center [92, 99] width 6 height 6
checkbox input "false"
click at [420, 133] on button "Save" at bounding box center [426, 133] width 25 height 14
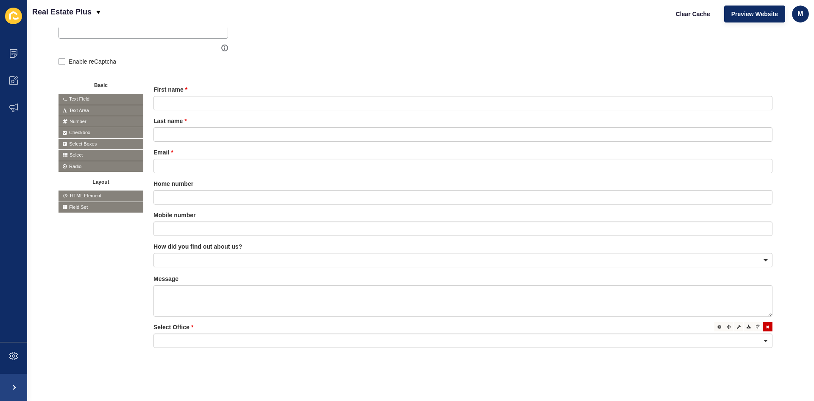
click at [400, 335] on div at bounding box center [463, 340] width 619 height 14
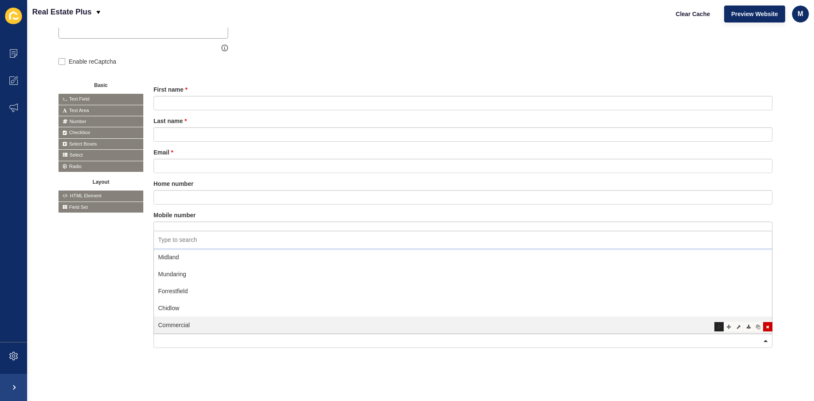
click at [715, 323] on div at bounding box center [719, 326] width 9 height 9
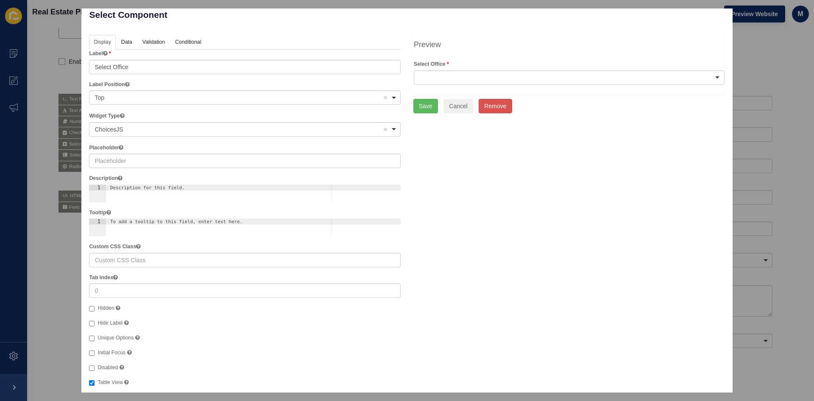
scroll to position [0, 0]
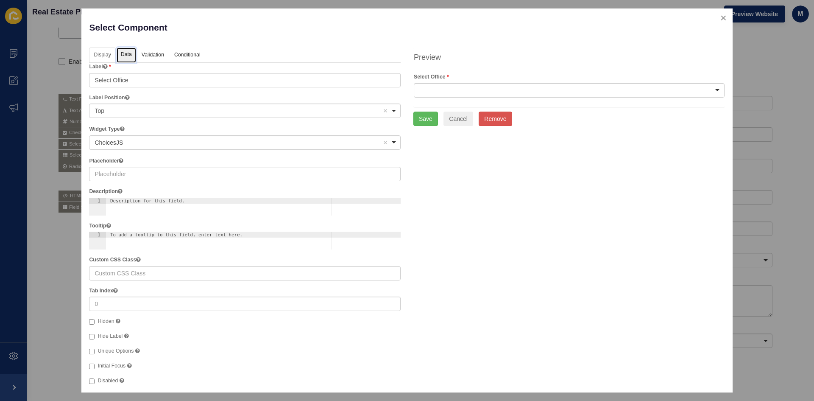
click at [123, 50] on link "Data" at bounding box center [127, 56] width 20 height 16
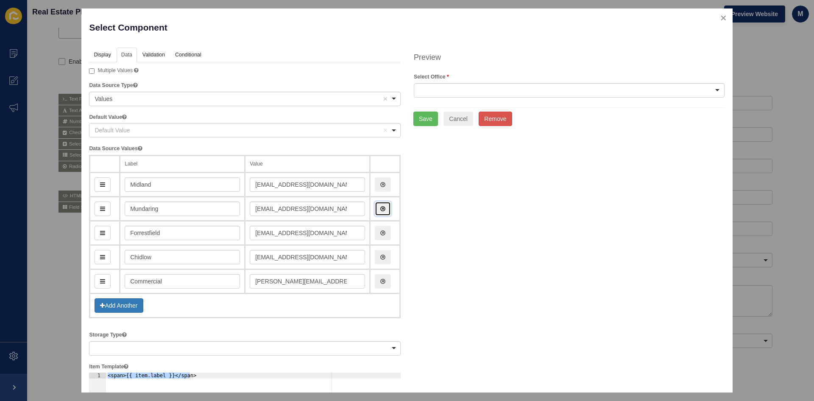
click at [375, 211] on button "button" at bounding box center [383, 208] width 16 height 14
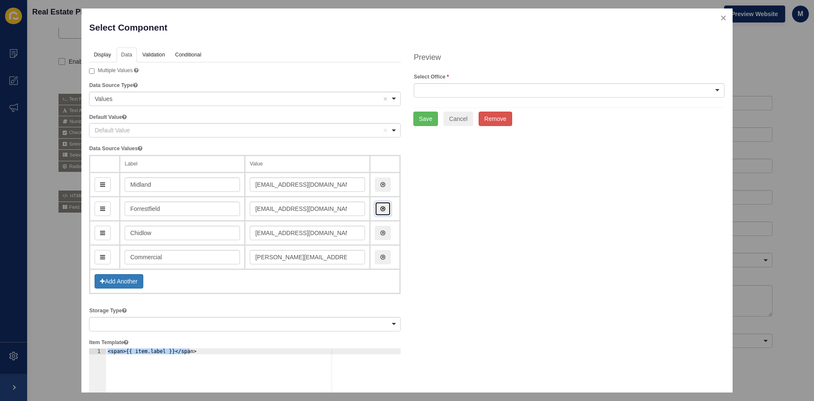
click at [375, 211] on button "button" at bounding box center [383, 208] width 16 height 14
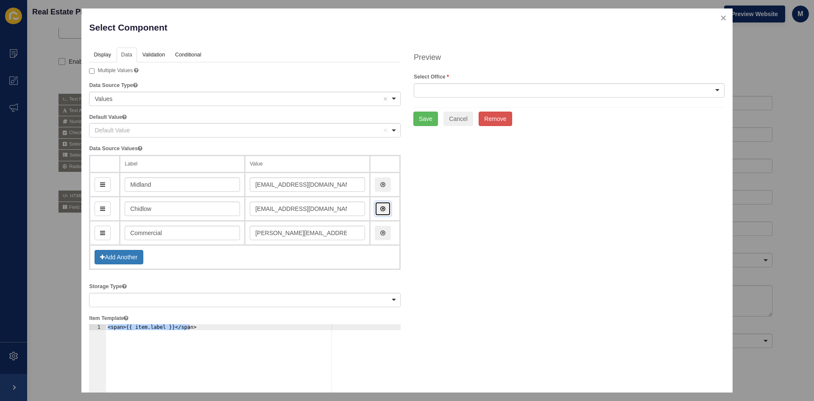
click at [382, 209] on icon "button" at bounding box center [383, 209] width 5 height 6
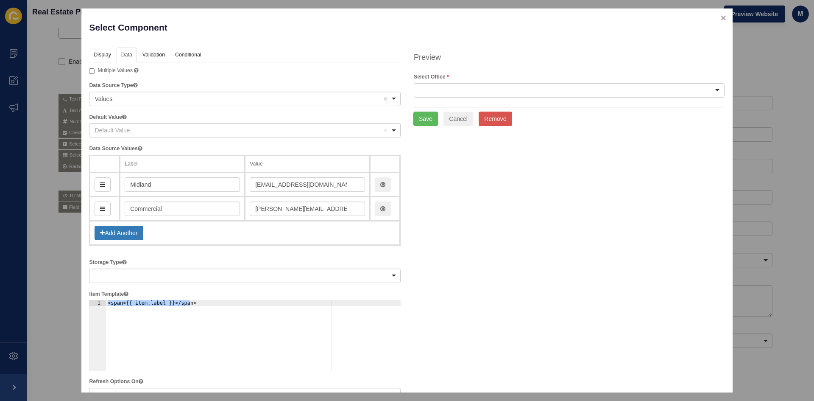
click at [466, 92] on div at bounding box center [569, 90] width 311 height 14
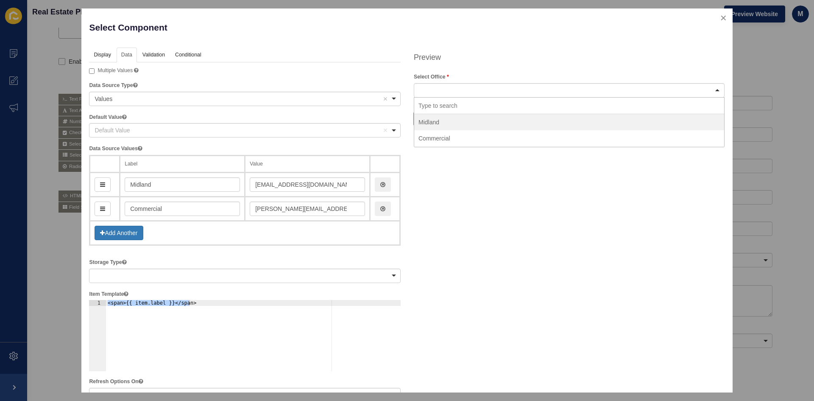
click at [466, 92] on div at bounding box center [569, 90] width 311 height 14
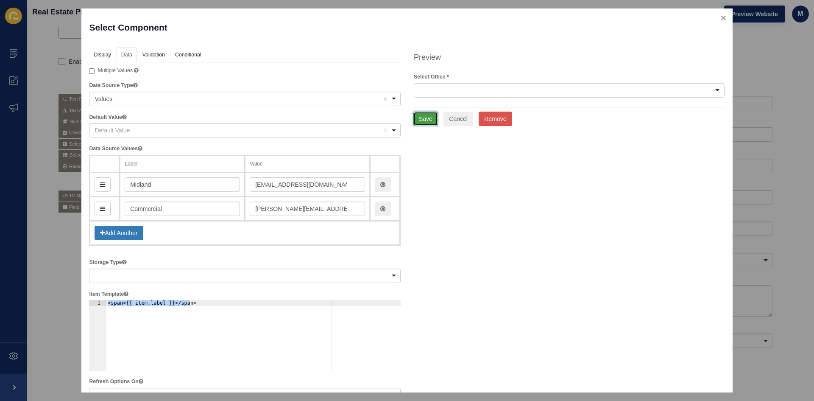
click at [420, 123] on button "Save" at bounding box center [426, 119] width 25 height 14
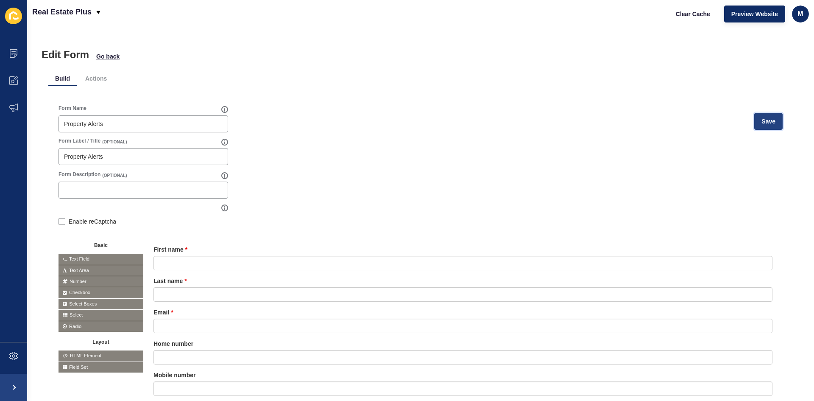
click at [755, 117] on button "Save" at bounding box center [769, 121] width 28 height 17
click at [106, 55] on span "Go back" at bounding box center [107, 56] width 23 height 8
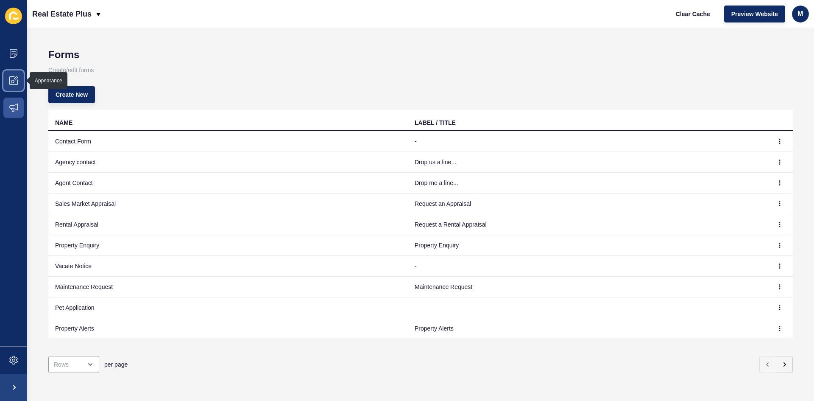
click at [7, 74] on span at bounding box center [13, 80] width 27 height 27
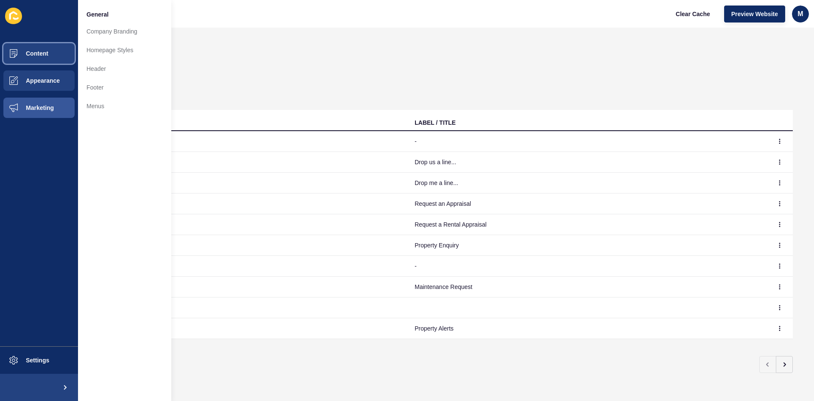
click at [33, 53] on span "Content" at bounding box center [24, 53] width 50 height 7
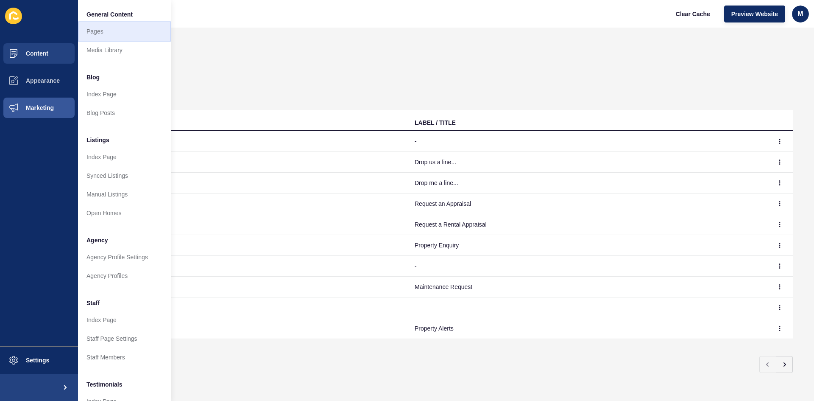
click at [115, 31] on link "Pages" at bounding box center [124, 31] width 93 height 19
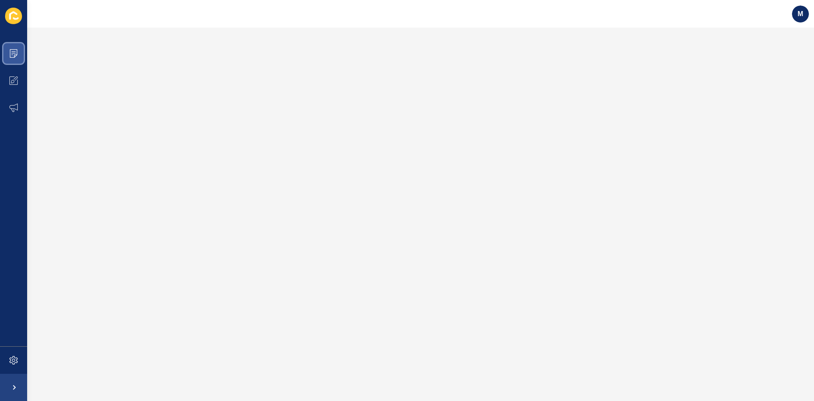
click at [19, 57] on span at bounding box center [13, 53] width 27 height 27
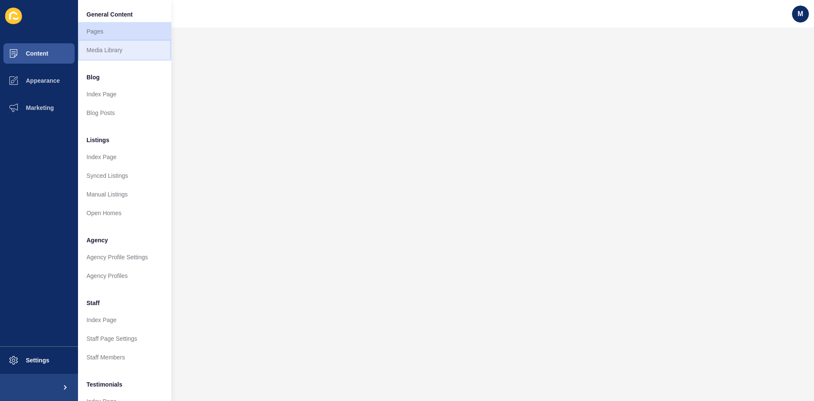
click at [110, 48] on link "Media Library" at bounding box center [124, 50] width 93 height 19
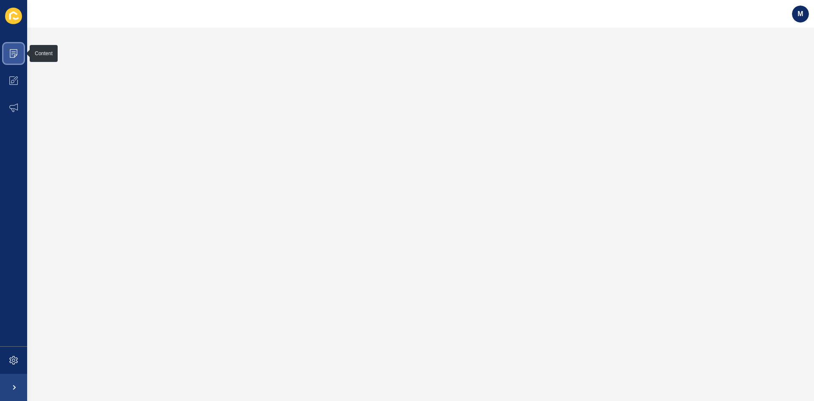
click at [17, 50] on icon at bounding box center [13, 53] width 8 height 8
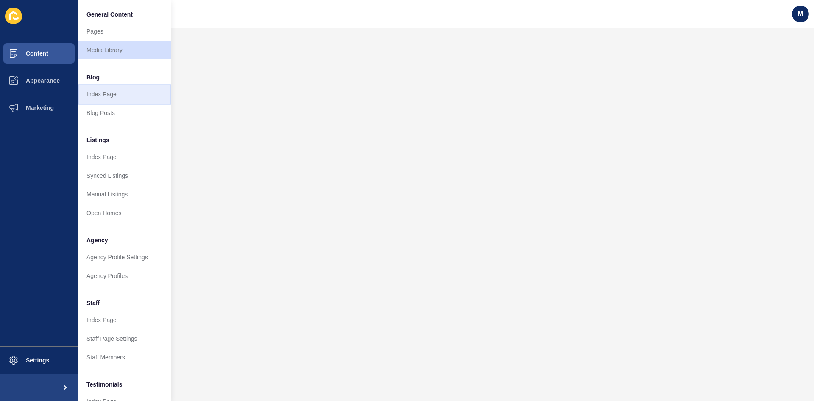
click at [113, 90] on link "Index Page" at bounding box center [124, 94] width 93 height 19
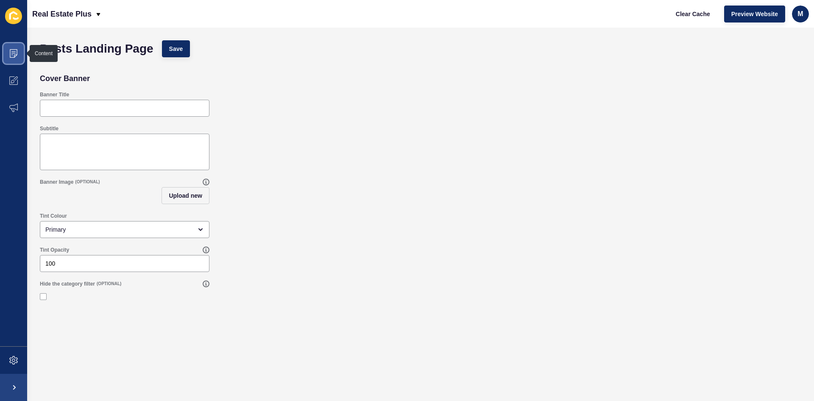
click at [9, 50] on icon at bounding box center [13, 53] width 8 height 8
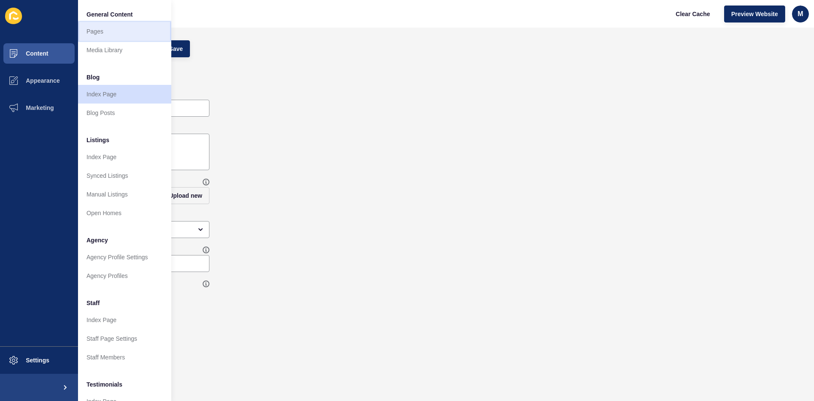
click at [112, 34] on link "Pages" at bounding box center [124, 31] width 93 height 19
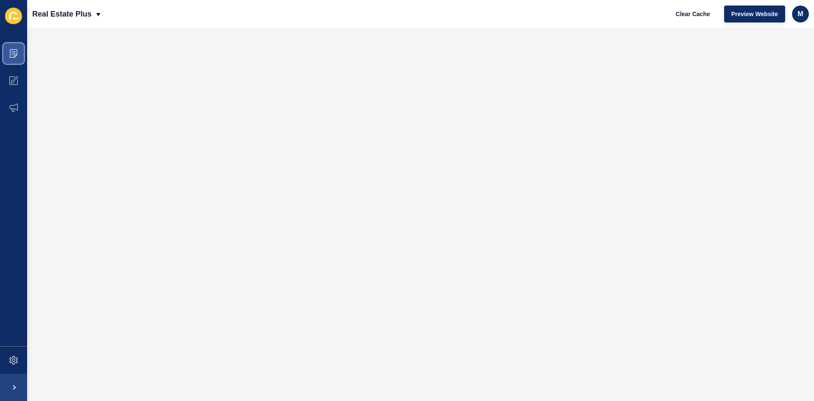
click at [13, 56] on icon at bounding box center [13, 53] width 8 height 8
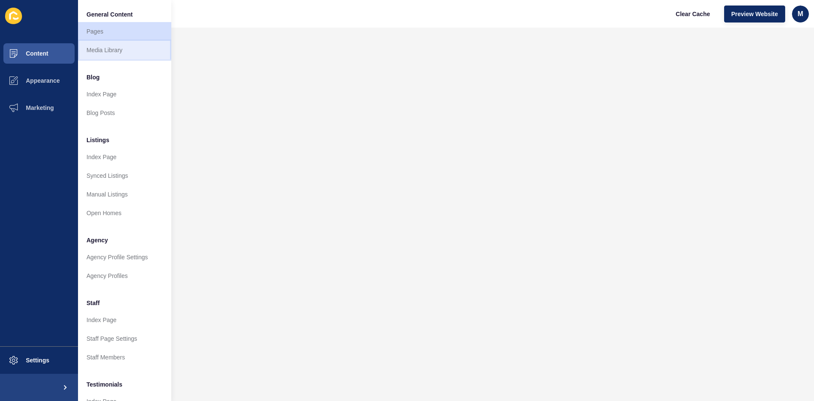
click at [117, 53] on link "Media Library" at bounding box center [124, 50] width 93 height 19
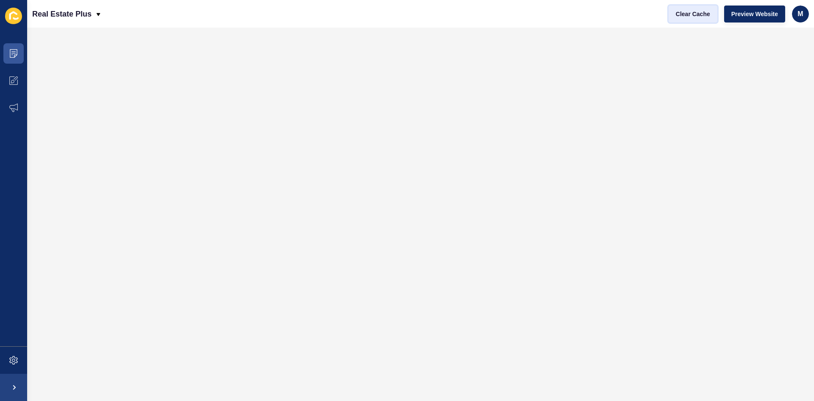
click at [687, 15] on span "Clear Cache" at bounding box center [693, 14] width 34 height 8
click at [710, 18] on span "Clear Cache" at bounding box center [693, 14] width 34 height 8
click at [93, 15] on div "Real Estate Plus" at bounding box center [67, 13] width 70 height 21
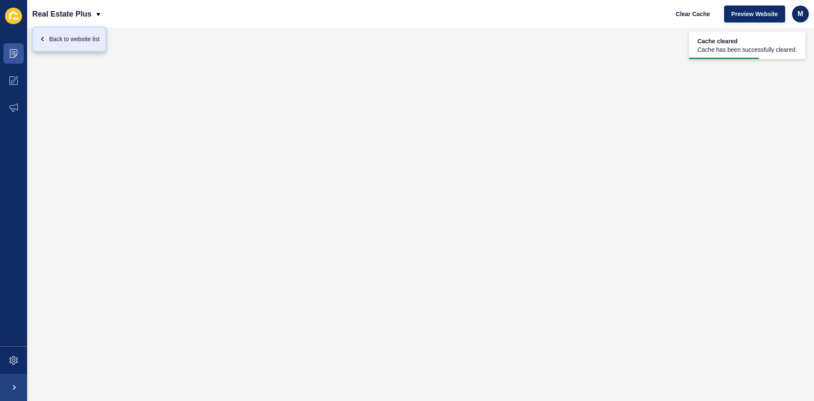
click at [71, 42] on div "Back to website list" at bounding box center [69, 38] width 61 height 15
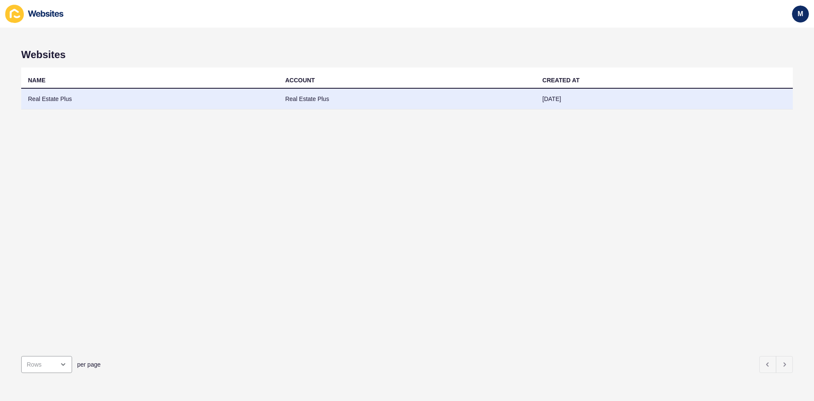
click at [423, 103] on td "Real Estate Plus" at bounding box center [407, 99] width 257 height 21
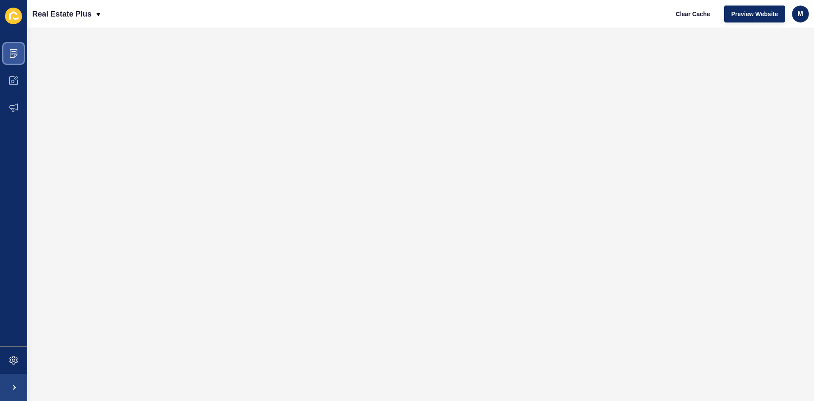
click at [10, 56] on icon at bounding box center [14, 53] width 8 height 8
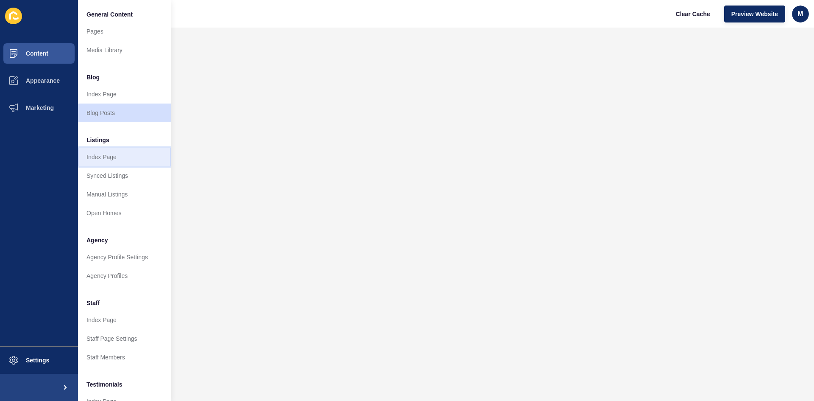
click at [125, 163] on link "Index Page" at bounding box center [124, 157] width 93 height 19
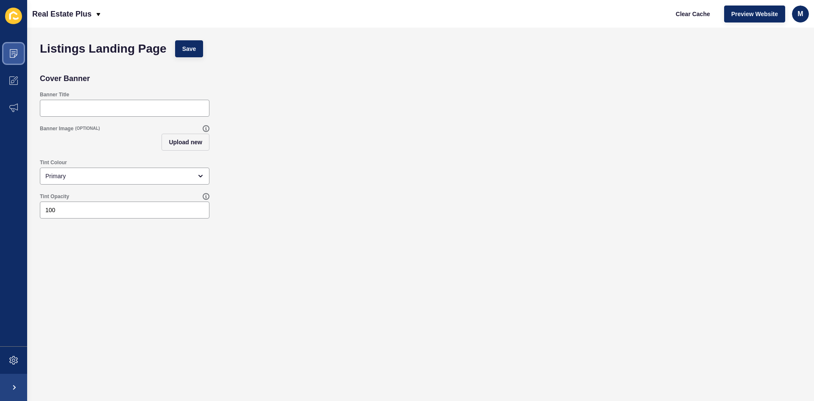
click at [14, 54] on icon at bounding box center [13, 53] width 8 height 8
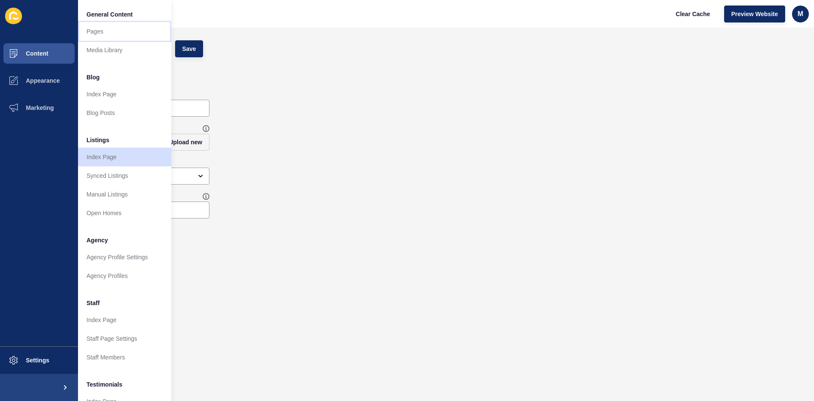
click at [125, 31] on link "Pages" at bounding box center [124, 31] width 93 height 19
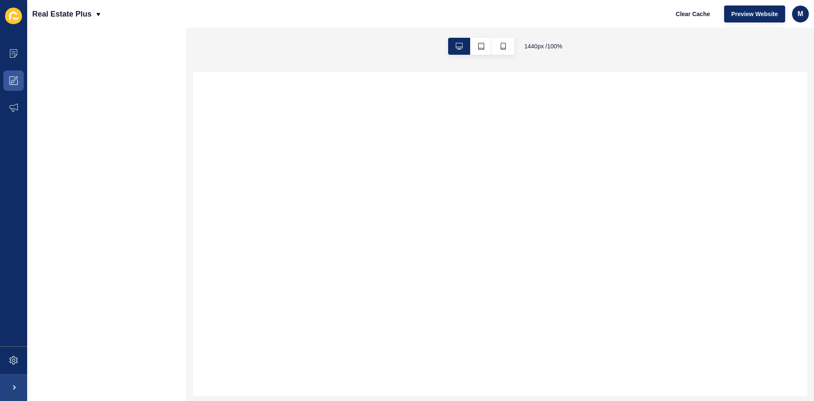
select select
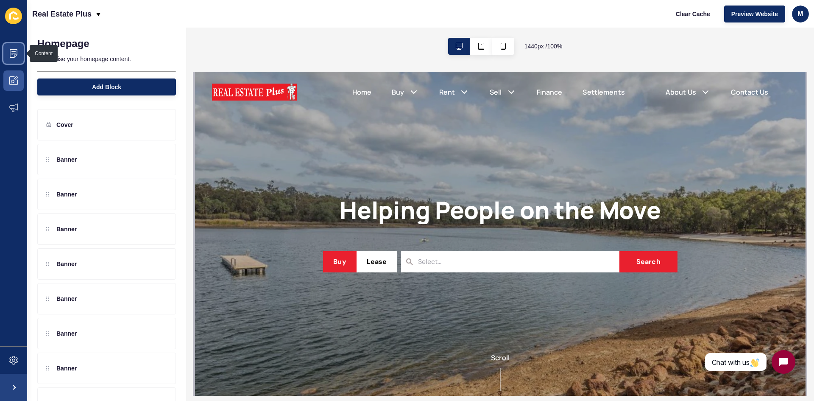
click at [12, 46] on span at bounding box center [13, 53] width 27 height 27
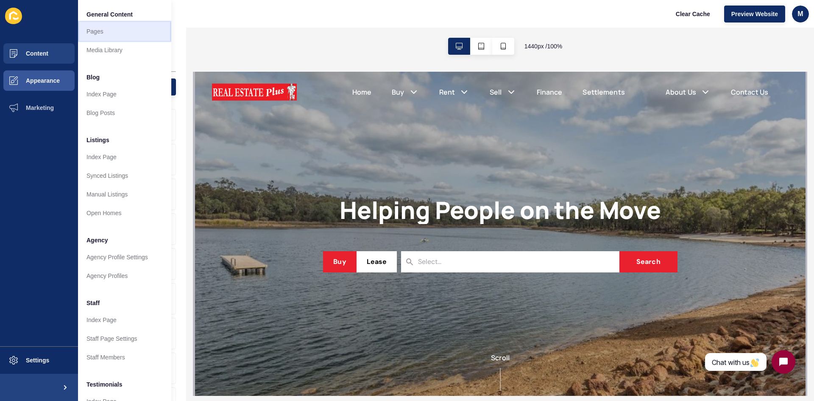
click at [114, 39] on link "Pages" at bounding box center [124, 31] width 93 height 19
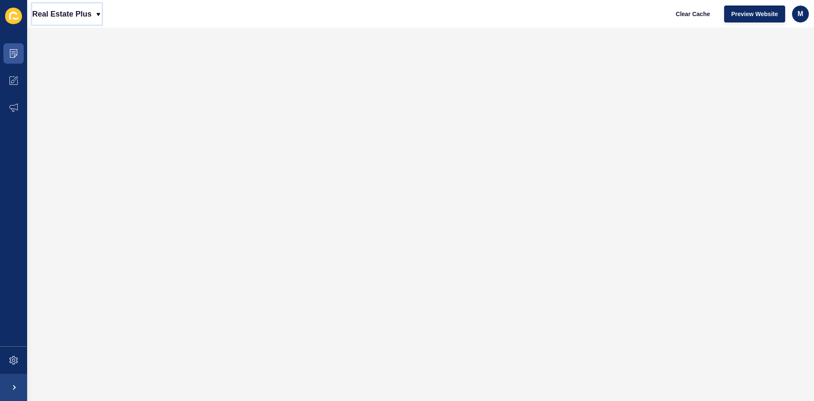
click at [86, 17] on p "Real Estate Plus" at bounding box center [61, 13] width 59 height 21
click at [14, 54] on icon at bounding box center [13, 53] width 8 height 8
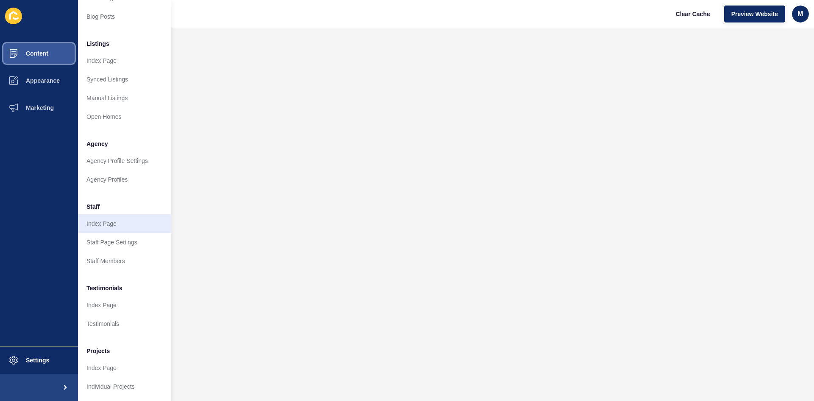
scroll to position [103, 0]
click at [132, 214] on link "Index Page" at bounding box center [124, 223] width 93 height 19
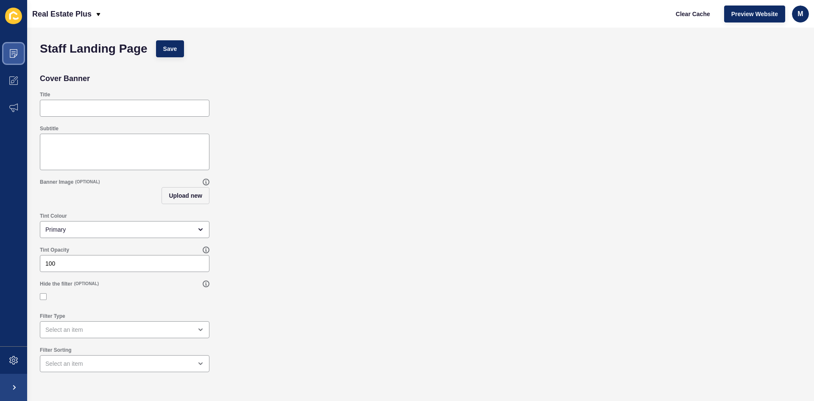
click at [21, 53] on span at bounding box center [13, 53] width 27 height 27
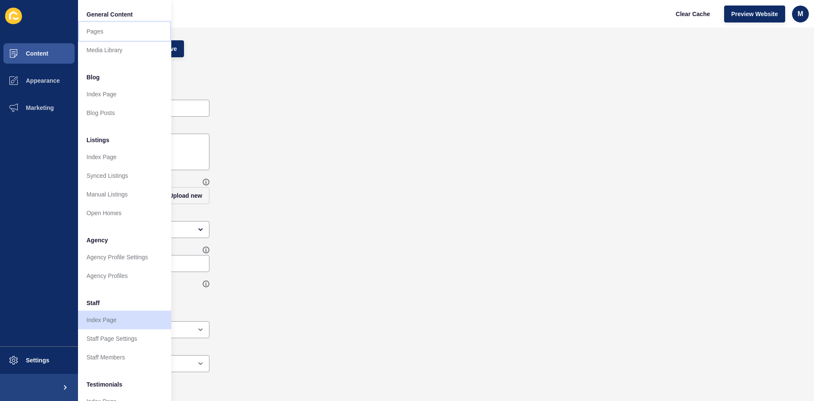
click at [123, 37] on link "Pages" at bounding box center [124, 31] width 93 height 19
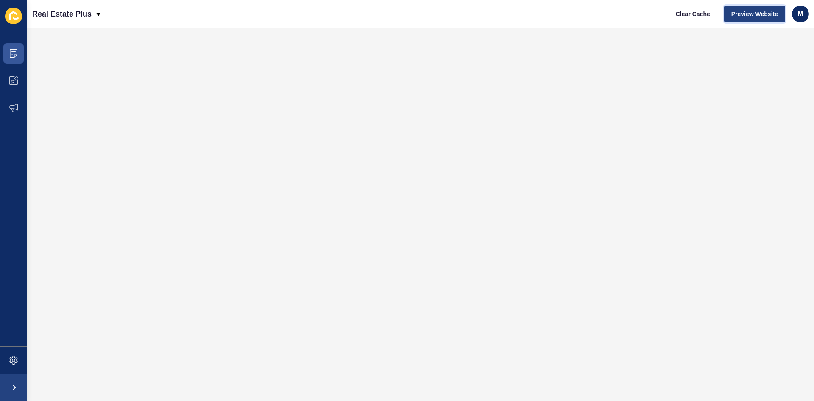
click at [776, 15] on span "Preview Website" at bounding box center [755, 14] width 47 height 8
